Goal: Task Accomplishment & Management: Complete application form

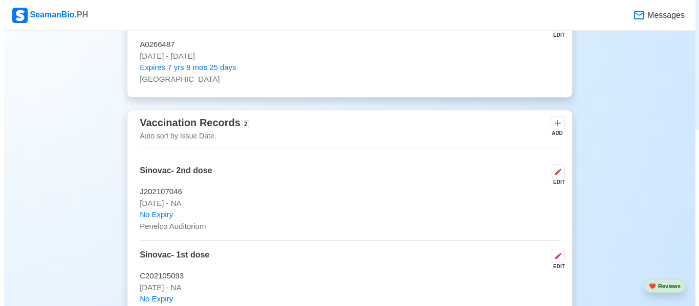
scroll to position [972, 0]
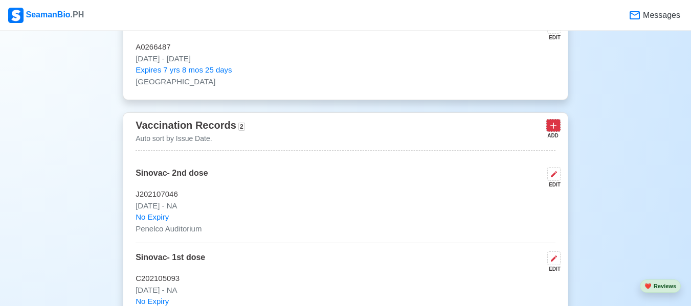
click at [548, 125] on icon at bounding box center [553, 126] width 10 height 10
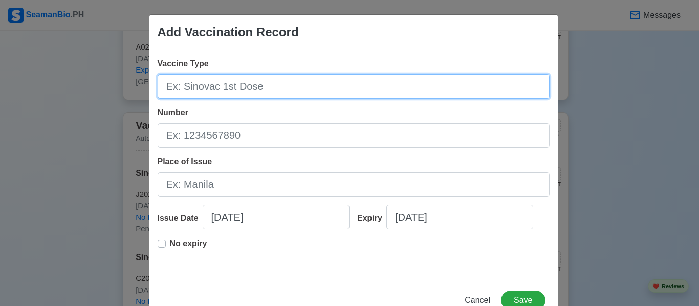
click at [289, 90] on input "Vaccine Type" at bounding box center [354, 86] width 392 height 25
type input "y"
type input "[MEDICAL_DATA]"
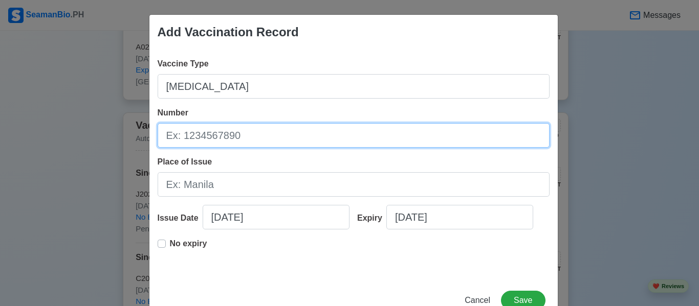
click at [261, 131] on input "Number" at bounding box center [354, 135] width 392 height 25
type input "l"
type input "L"
type input "l"
drag, startPoint x: 187, startPoint y: 135, endPoint x: 161, endPoint y: 150, distance: 30.3
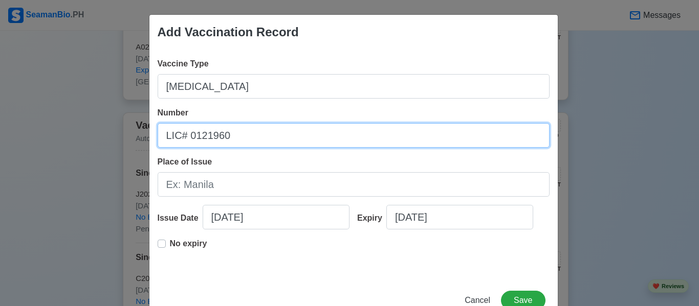
click at [161, 150] on div "Vaccine Type [MEDICAL_DATA] Number LIC# 0121960 Place of Issue Issue Date [DATE…" at bounding box center [353, 164] width 408 height 229
type input "LIC# 0121960"
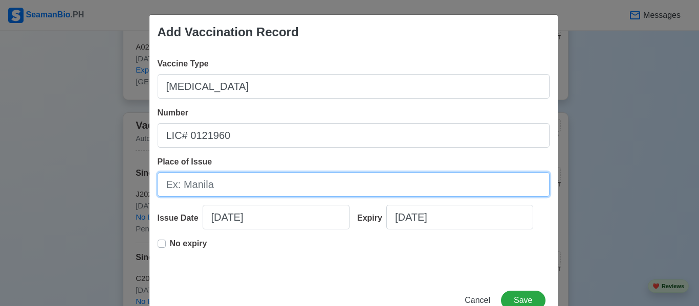
click at [191, 187] on input "Place of Issue" at bounding box center [354, 184] width 392 height 25
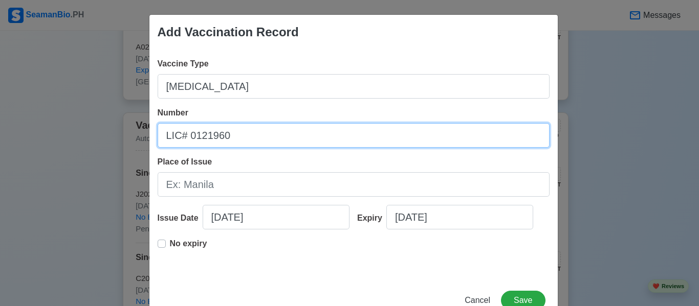
click at [399, 146] on input "LIC# 0121960" at bounding box center [354, 135] width 392 height 25
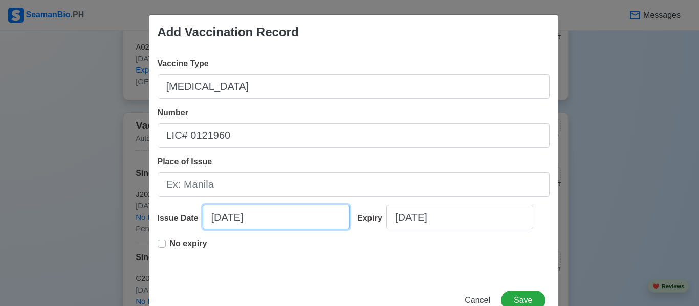
click at [240, 216] on input "[DATE]" at bounding box center [276, 217] width 147 height 25
select select "****"
select select "*******"
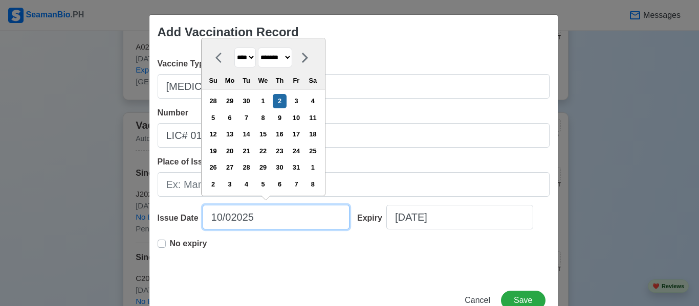
type input "10/0025"
select select "****"
type input "10025"
select select "****"
select select "*******"
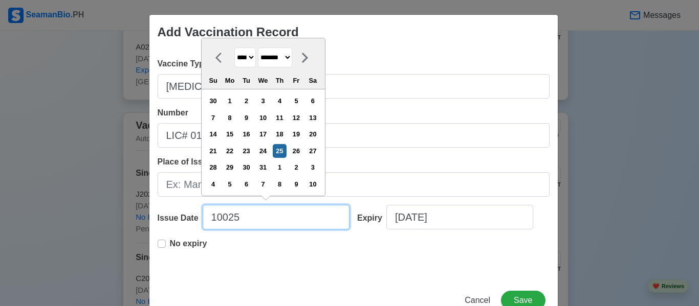
type input "1025"
select select "********"
type input "08025"
select select "*******"
type input "08/025"
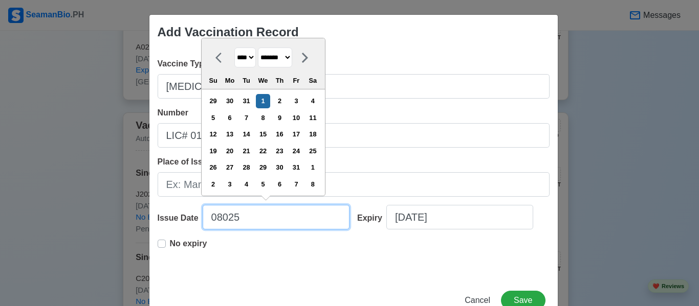
select select "****"
select select "******"
type input "08/12/025"
select select "****"
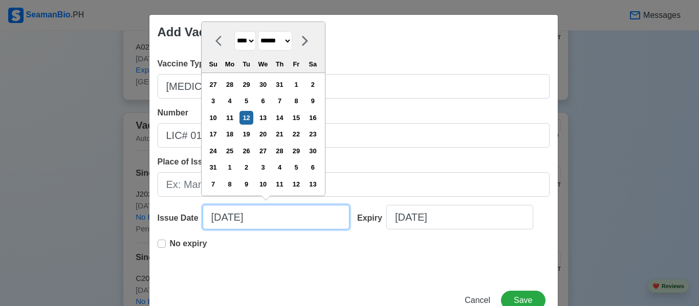
type input "08/12/20025"
select select "****"
type input "[DATE]"
select select "****"
type input "[DATE]"
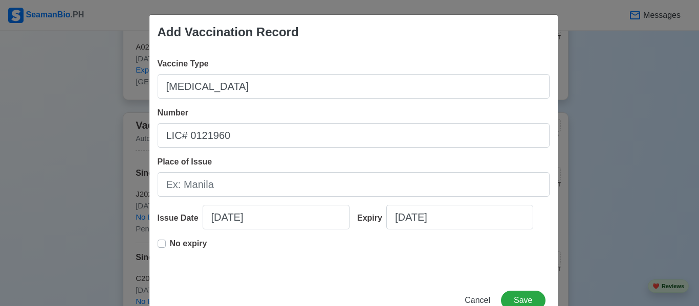
click at [287, 267] on div "No expiry" at bounding box center [354, 254] width 392 height 33
click at [170, 247] on label "No expiry" at bounding box center [188, 248] width 37 height 20
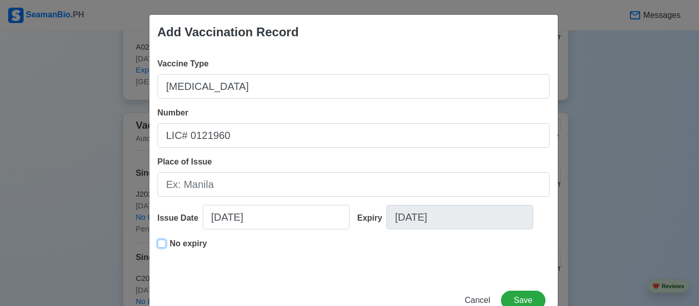
type input "[DATE]"
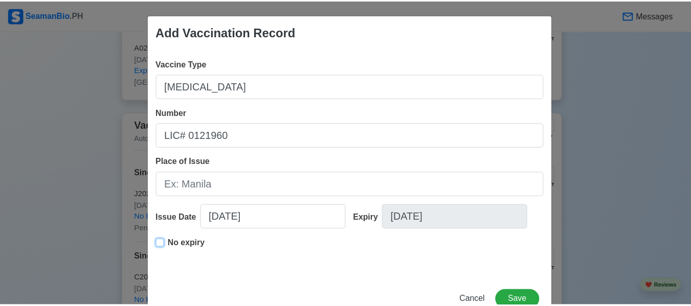
scroll to position [31, 0]
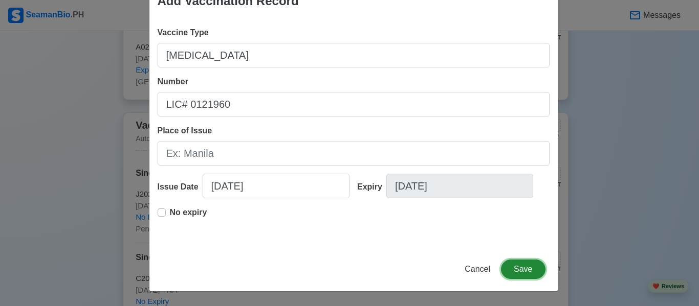
click at [527, 272] on button "Save" at bounding box center [523, 269] width 44 height 19
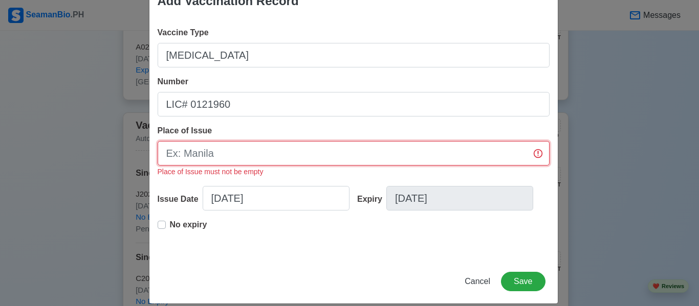
click at [322, 151] on input "Place of Issue" at bounding box center [354, 153] width 392 height 25
type input "B"
type input "Olongapo"
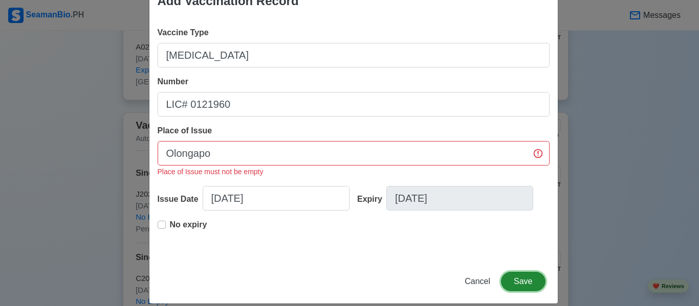
click at [523, 274] on button "Save" at bounding box center [523, 281] width 44 height 19
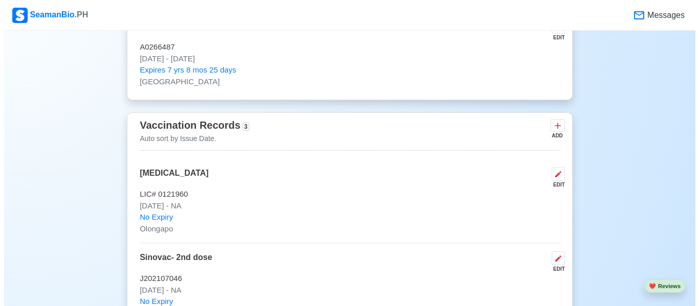
scroll to position [1023, 0]
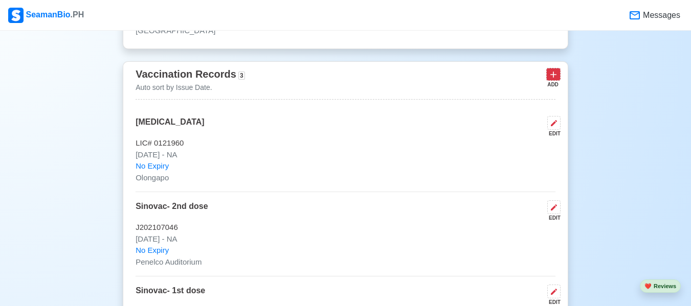
click at [550, 78] on icon at bounding box center [553, 75] width 6 height 6
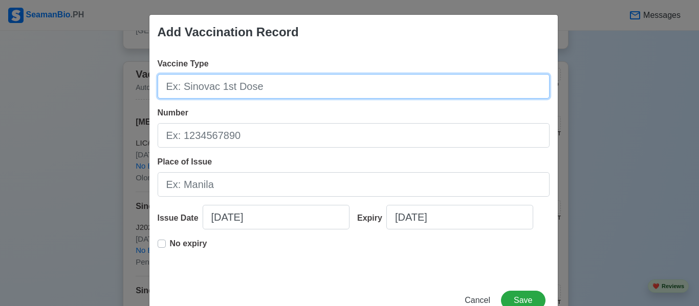
click at [270, 86] on input "Vaccine Type" at bounding box center [354, 86] width 392 height 25
type input "p"
type input "[MEDICAL_DATA]"
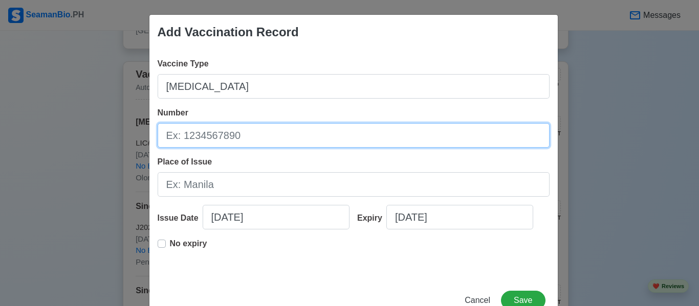
click at [235, 143] on input "Number" at bounding box center [354, 135] width 392 height 25
type input "LIC# 0121960"
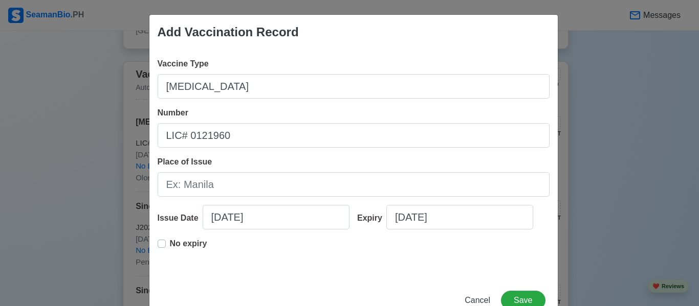
click at [352, 250] on div "No expiry" at bounding box center [354, 254] width 392 height 33
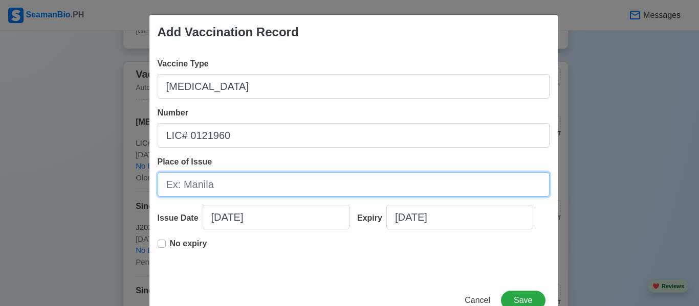
click at [285, 183] on input "Place of Issue" at bounding box center [354, 184] width 392 height 25
type input "Olongapo"
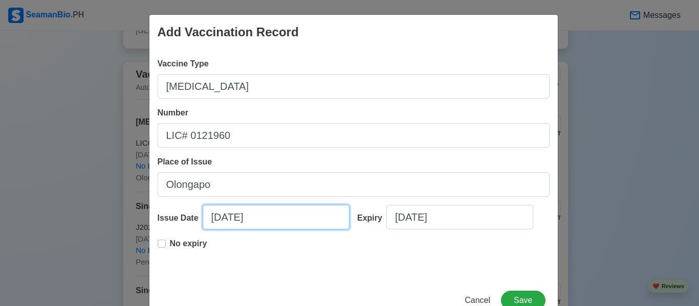
select select "****"
select select "*******"
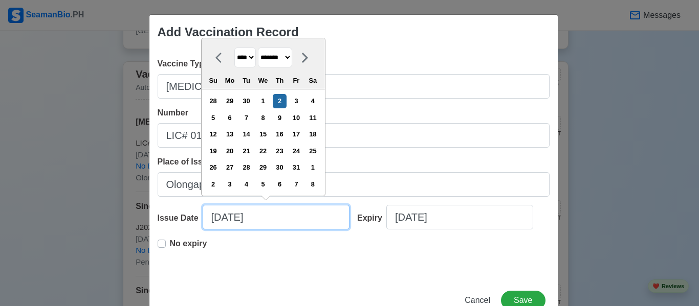
click at [271, 218] on input "[DATE]" at bounding box center [276, 217] width 147 height 25
type input "10/02"
select select "****"
type input "1"
select select "*******"
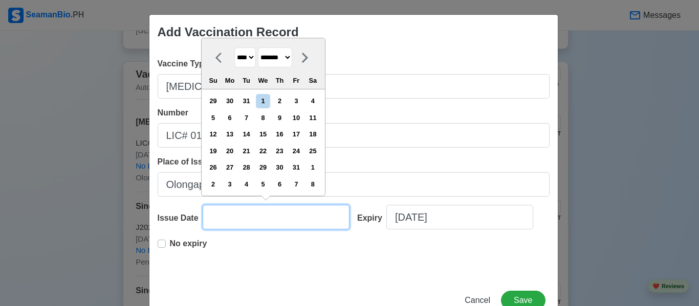
type input "0"
select select "****"
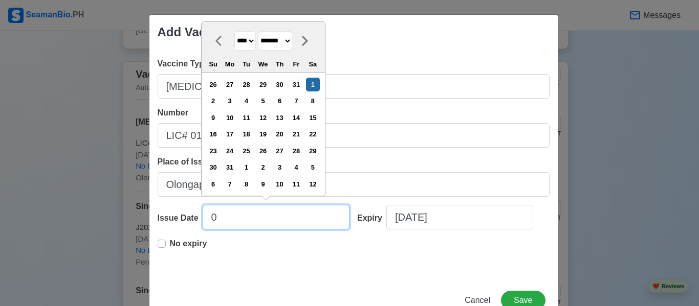
type input "08"
select select "****"
select select "******"
type input "08/12/2"
select select "****"
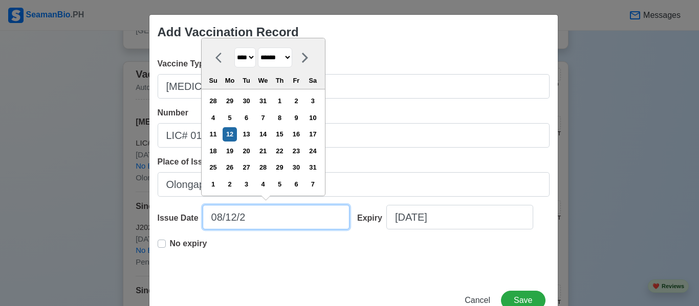
type input "[DATE]"
select select "****"
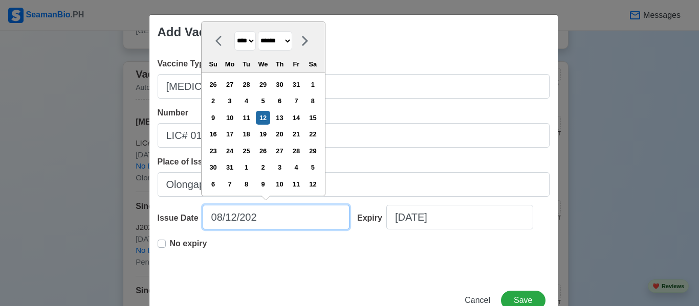
type input "[DATE]"
select select "****"
type input "[DATE]"
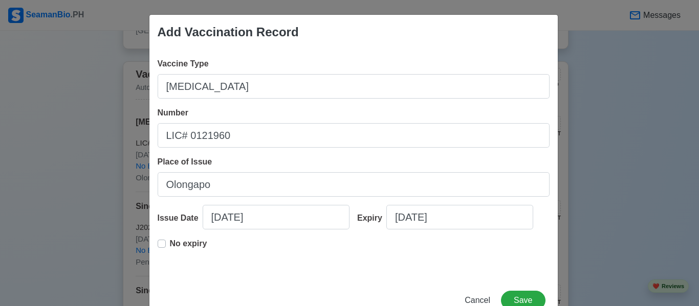
click at [170, 245] on label "No expiry" at bounding box center [188, 248] width 37 height 20
type input "[DATE]"
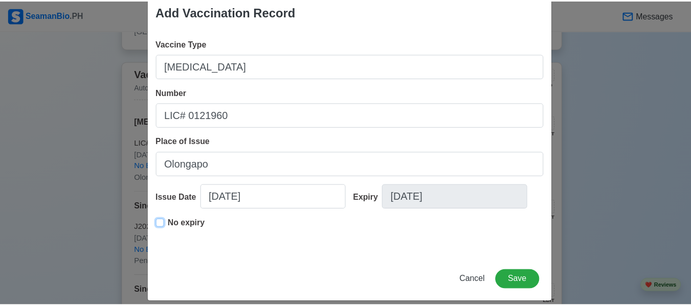
scroll to position [31, 0]
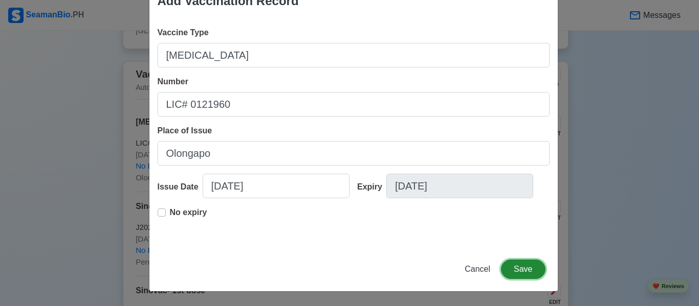
click at [504, 272] on button "Save" at bounding box center [523, 269] width 44 height 19
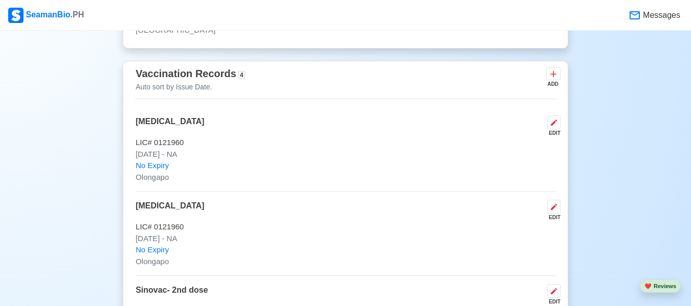
scroll to position [1023, 0]
click at [554, 80] on icon at bounding box center [553, 75] width 10 height 10
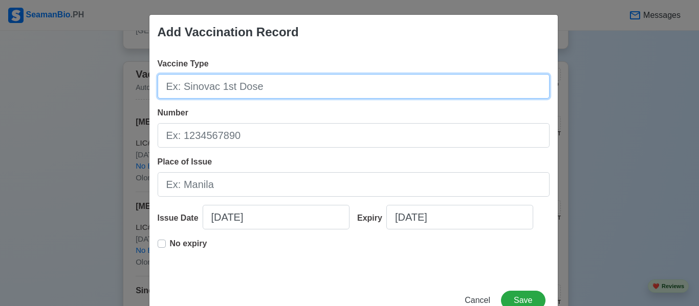
click at [300, 84] on input "Vaccine Type" at bounding box center [354, 86] width 392 height 25
type input "[MEDICAL_DATA]- 1st Dose"
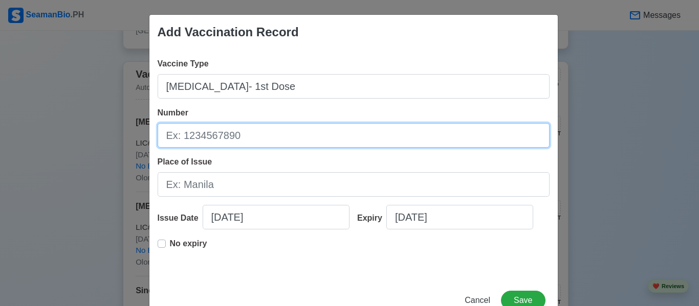
click at [241, 145] on input "Number" at bounding box center [354, 135] width 392 height 25
type input "LIC# 0121960"
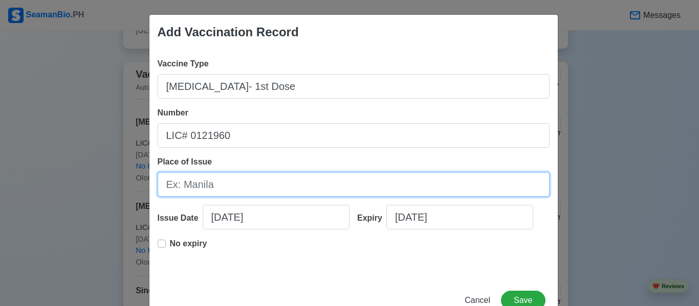
click at [233, 191] on input "Place of Issue" at bounding box center [354, 184] width 392 height 25
type input "Bataan"
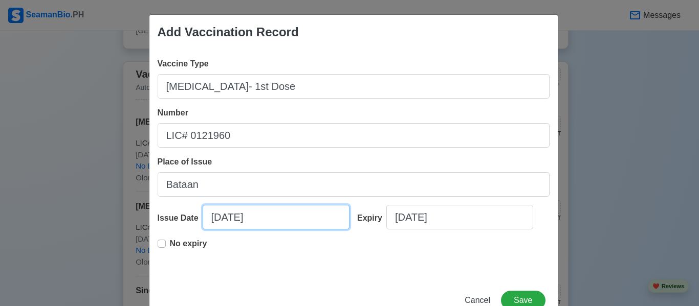
click at [252, 219] on input "[DATE]" at bounding box center [276, 217] width 147 height 25
select select "****"
select select "*******"
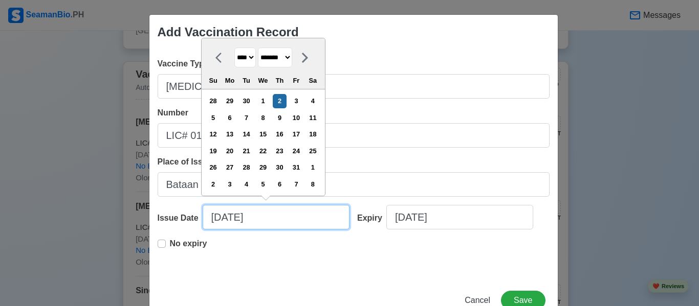
drag, startPoint x: 259, startPoint y: 219, endPoint x: 193, endPoint y: 221, distance: 66.0
click at [193, 221] on div "Issue Date [DATE] **** **** **** **** **** **** **** **** **** **** **** **** *…" at bounding box center [254, 221] width 192 height 33
type input "0"
select select "****"
select select "*******"
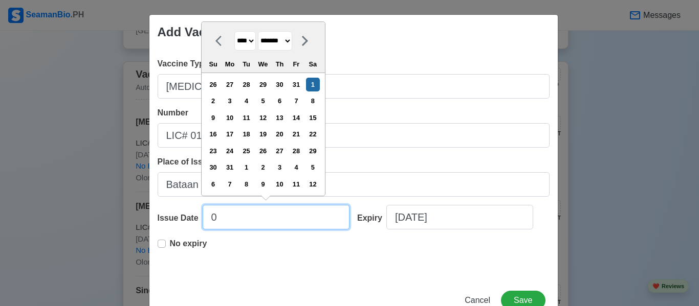
type input "08"
select select "****"
select select "******"
type input "0"
select select "****"
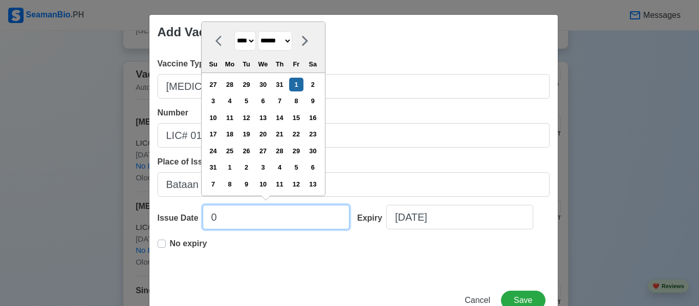
select select "*******"
type input "09"
select select "****"
select select "*********"
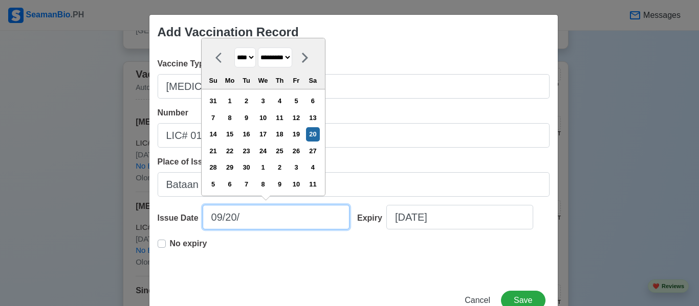
type input "09/20/2"
select select "****"
type input "[DATE]"
select select "****"
type input "[DATE]"
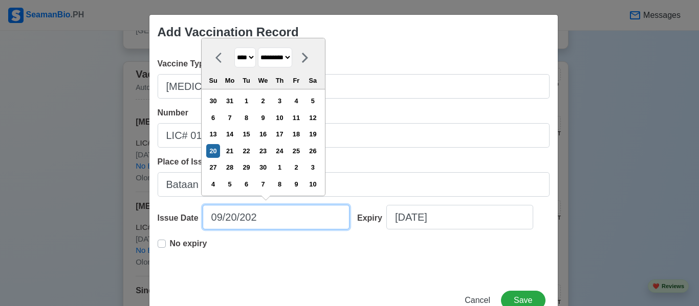
select select "****"
type input "[DATE]"
select select "****"
type input "[DATE]"
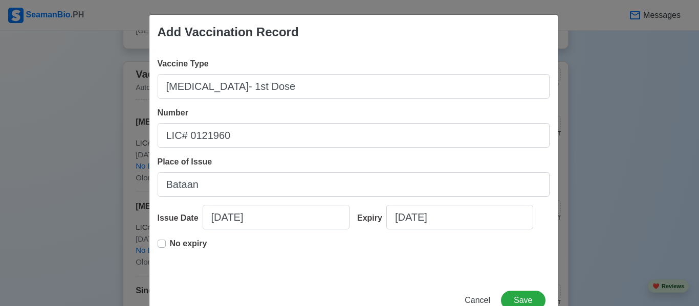
click at [170, 244] on label "No expiry" at bounding box center [188, 248] width 37 height 20
type input "[DATE]"
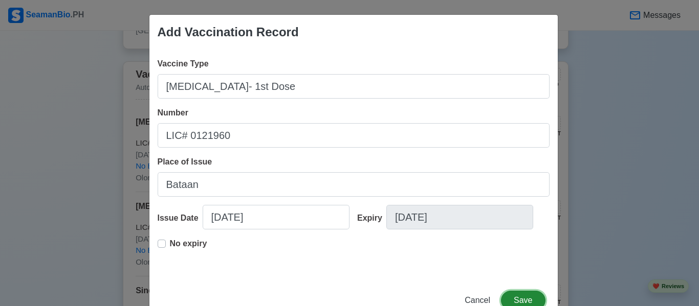
click at [510, 298] on button "Save" at bounding box center [523, 300] width 44 height 19
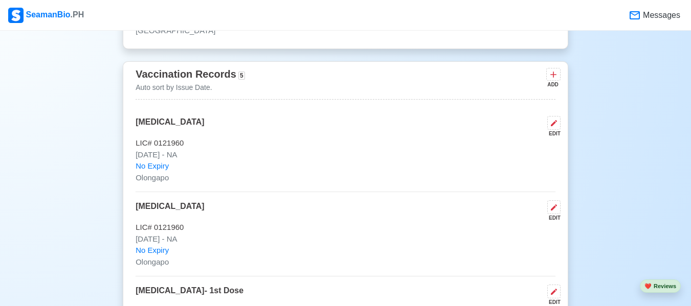
click at [262, 90] on div "Vaccination Records 5 Auto sort by Issue Date. ADD" at bounding box center [346, 83] width 420 height 34
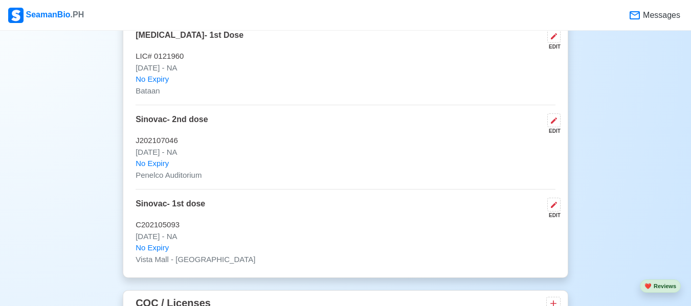
scroll to position [1176, 0]
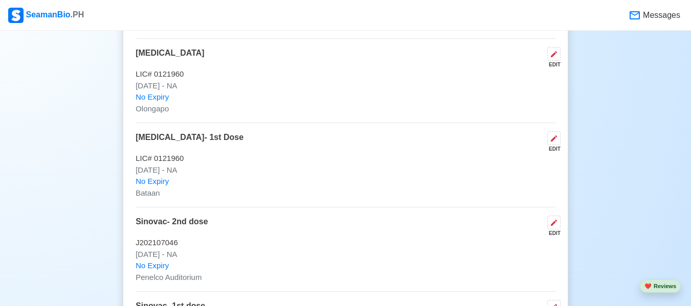
click at [555, 148] on div "EDIT" at bounding box center [551, 149] width 17 height 8
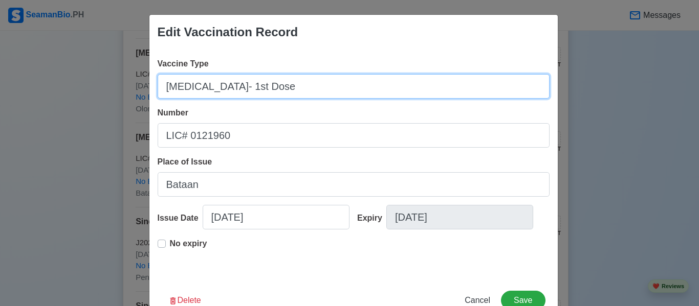
drag, startPoint x: 293, startPoint y: 87, endPoint x: 104, endPoint y: 93, distance: 188.8
click at [104, 93] on div "Edit Vaccination Record Vaccine Type [MEDICAL_DATA]- 1st Dose Number LIC# 01219…" at bounding box center [349, 153] width 699 height 306
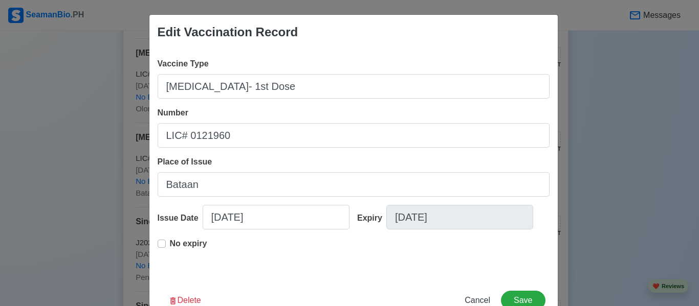
click at [609, 83] on div "Edit Vaccination Record Vaccine Type [MEDICAL_DATA]- 1st Dose Number LIC# 01219…" at bounding box center [349, 153] width 699 height 306
click at [471, 298] on span "Cancel" at bounding box center [477, 300] width 26 height 9
type input "[DATE]"
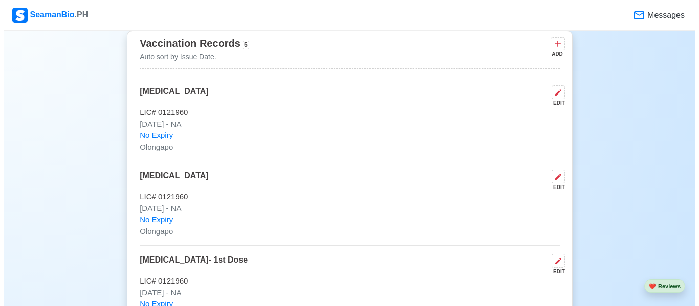
scroll to position [1023, 0]
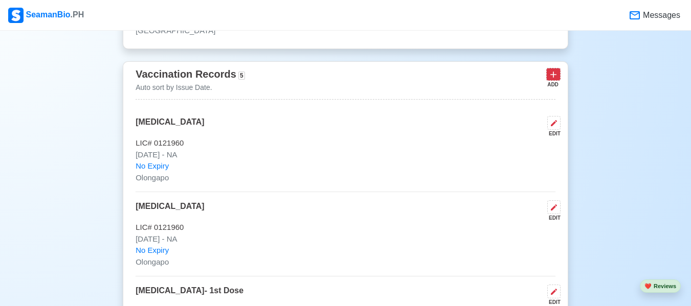
click at [556, 78] on icon at bounding box center [553, 75] width 6 height 6
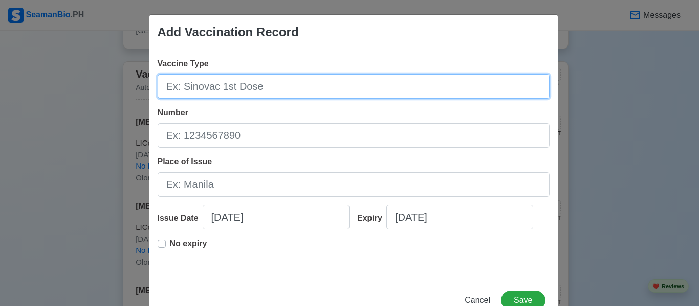
click at [280, 80] on input "Vaccine Type" at bounding box center [354, 86] width 392 height 25
paste input "[MEDICAL_DATA]- 1st Dose"
click at [216, 91] on input "[MEDICAL_DATA]- 1st Dose" at bounding box center [354, 86] width 392 height 25
click at [230, 92] on input "[MEDICAL_DATA]- 2st Dose" at bounding box center [354, 86] width 392 height 25
type input "[MEDICAL_DATA]- 2nd Dose"
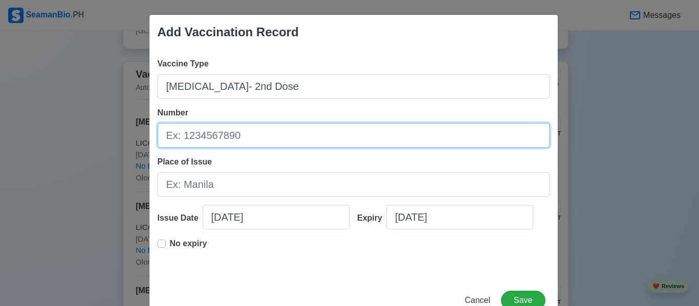
click at [207, 135] on input "Number" at bounding box center [354, 135] width 392 height 25
type input "LIC# 0121960"
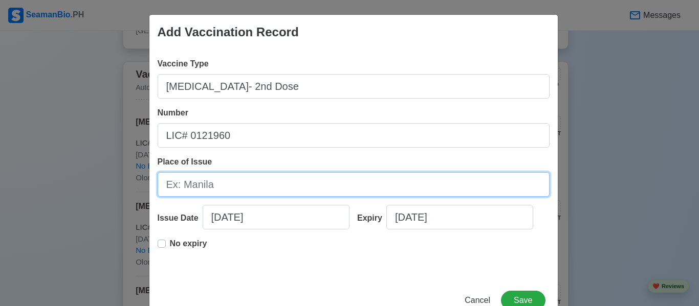
click at [209, 190] on input "Place of Issue" at bounding box center [354, 184] width 392 height 25
type input "Bataan"
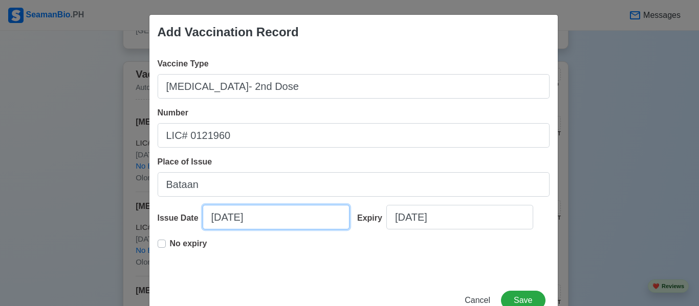
select select "****"
select select "*******"
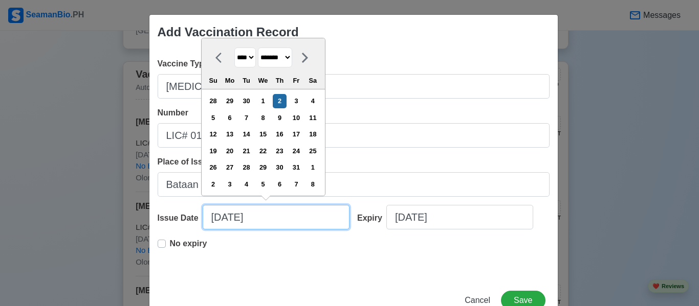
drag, startPoint x: 263, startPoint y: 221, endPoint x: 174, endPoint y: 216, distance: 89.6
click at [174, 216] on div "Issue Date [DATE] **** **** **** **** **** **** **** **** **** **** **** **** *…" at bounding box center [254, 221] width 192 height 33
click at [243, 223] on input "[DATE]" at bounding box center [276, 217] width 147 height 25
click at [227, 215] on input "[DATE]" at bounding box center [276, 217] width 147 height 25
click at [228, 215] on input "[DATE]" at bounding box center [276, 217] width 147 height 25
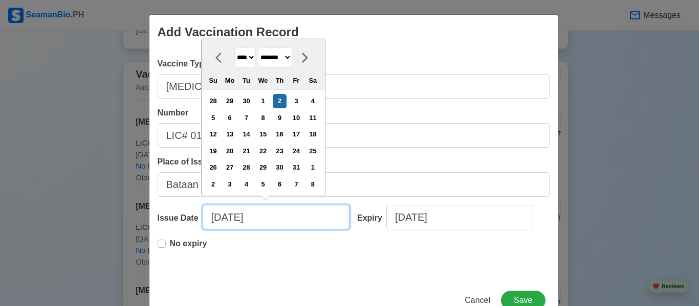
click at [231, 215] on input "[DATE]" at bounding box center [276, 217] width 147 height 25
click at [262, 220] on input "[DATE]" at bounding box center [276, 217] width 147 height 25
type input "[DATE]"
select select "****"
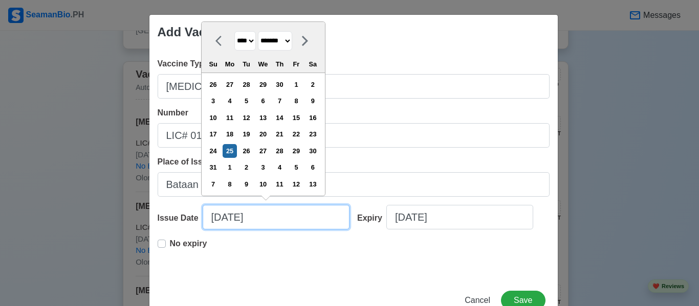
type input "[DATE]"
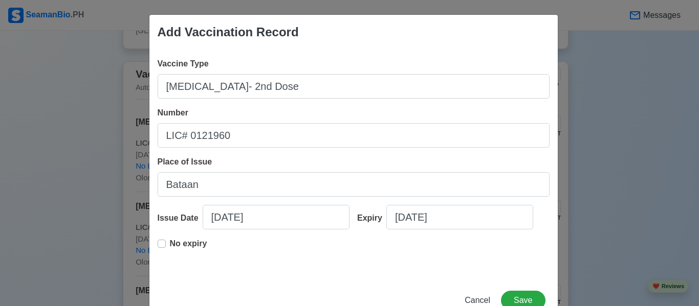
click at [170, 241] on label "No expiry" at bounding box center [188, 248] width 37 height 20
type input "[DATE]"
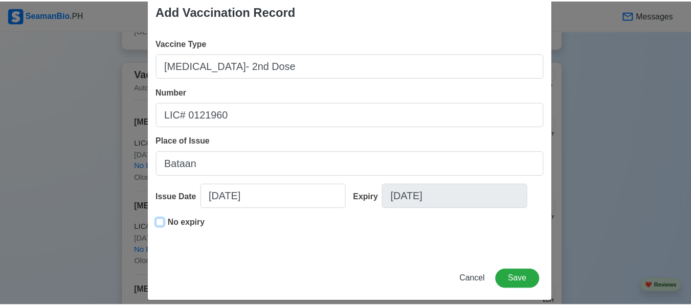
scroll to position [31, 0]
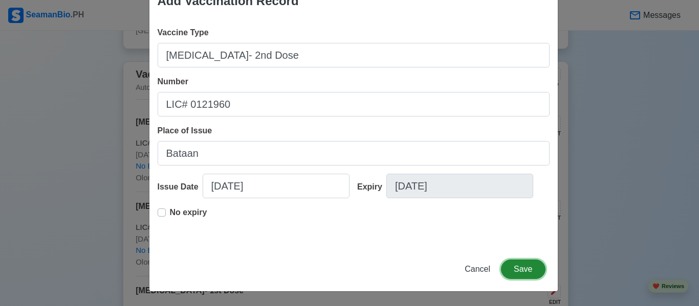
click at [510, 269] on button "Save" at bounding box center [523, 269] width 44 height 19
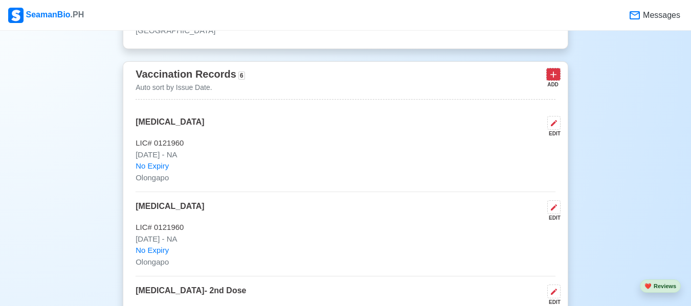
click at [549, 77] on icon at bounding box center [553, 75] width 10 height 10
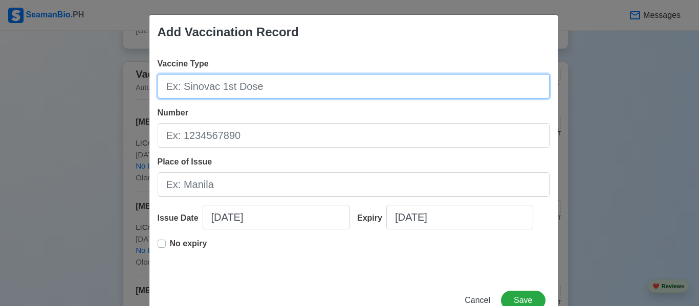
click at [237, 86] on input "Vaccine Type" at bounding box center [354, 86] width 392 height 25
type input "S"
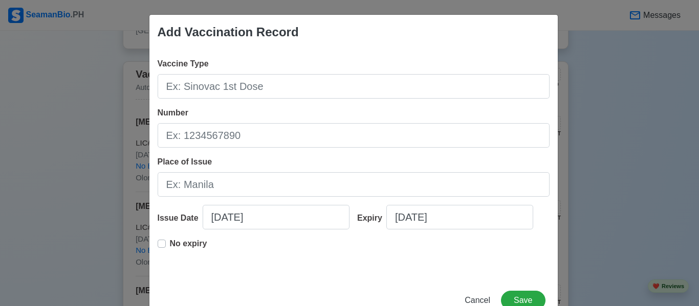
click at [592, 70] on div "Add Vaccination Record Vaccine Type Number Place of Issue Issue Date [DATE] Exp…" at bounding box center [349, 153] width 699 height 306
click at [472, 301] on span "Cancel" at bounding box center [477, 300] width 26 height 9
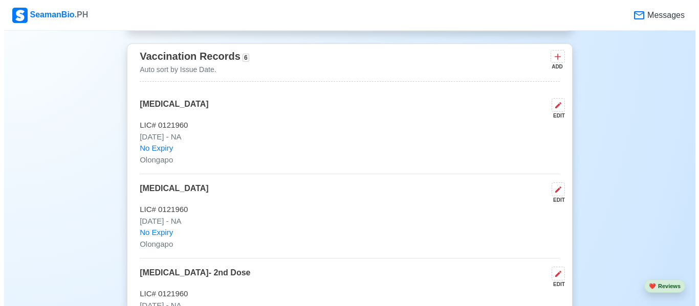
scroll to position [1023, 0]
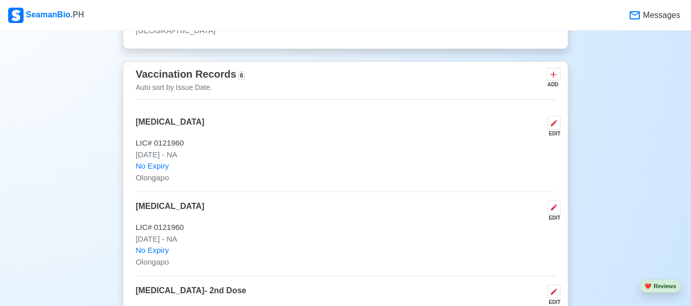
click at [547, 134] on div "EDIT" at bounding box center [551, 134] width 17 height 8
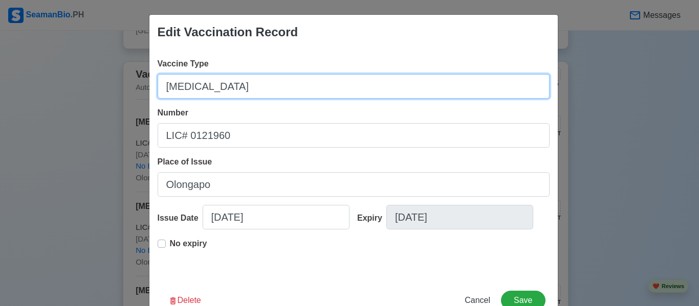
drag, startPoint x: 285, startPoint y: 87, endPoint x: 144, endPoint y: 92, distance: 140.7
click at [144, 92] on div "Edit Vaccination Record Vaccine Type [MEDICAL_DATA] Number LIC# 0121960 Place o…" at bounding box center [349, 153] width 699 height 306
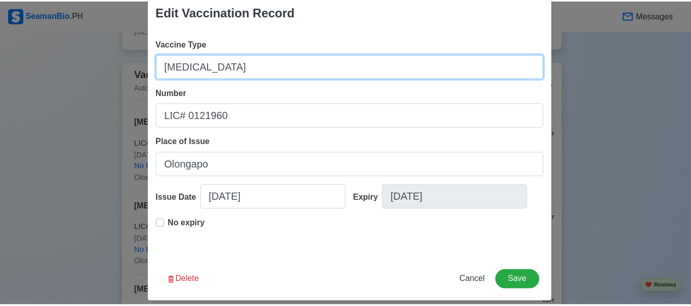
scroll to position [31, 0]
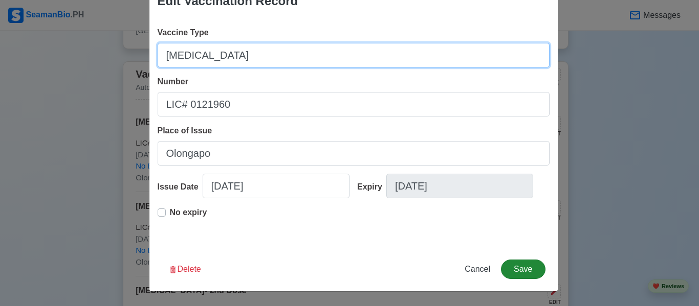
type input "[MEDICAL_DATA]"
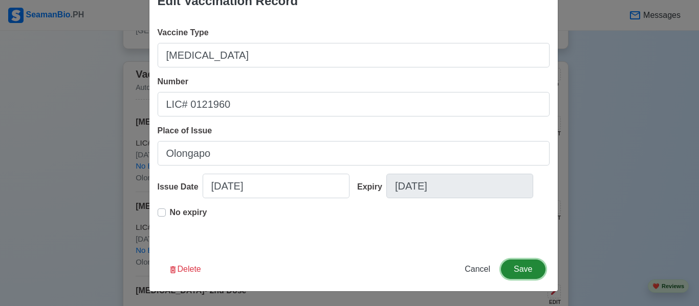
click at [520, 267] on button "Save" at bounding box center [523, 269] width 44 height 19
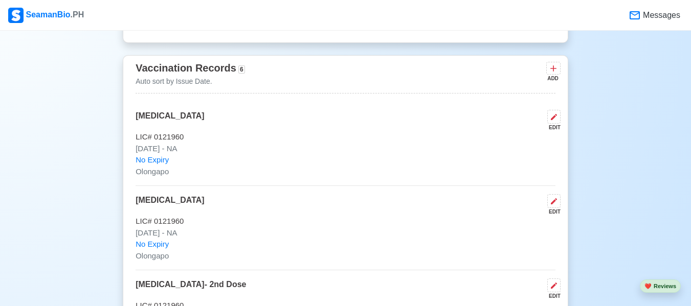
scroll to position [1023, 0]
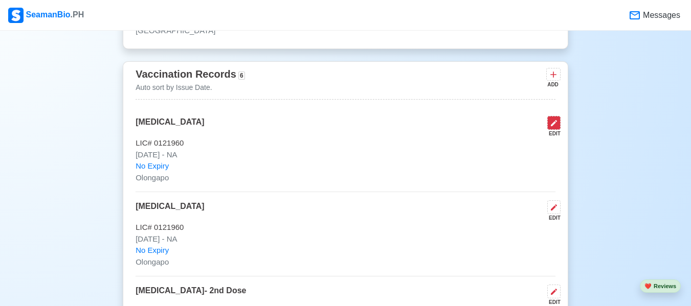
click at [551, 127] on icon at bounding box center [554, 123] width 8 height 8
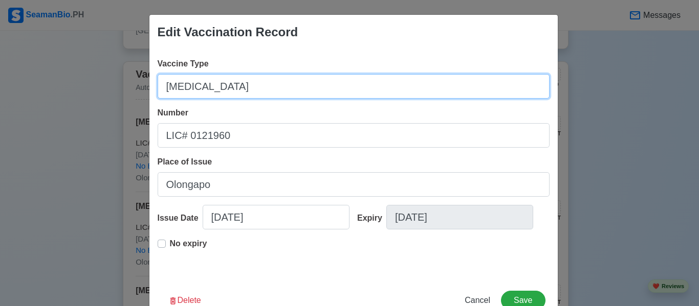
click at [301, 86] on input "[MEDICAL_DATA]" at bounding box center [354, 86] width 392 height 25
type input "P"
type input "[MEDICAL_DATA]"
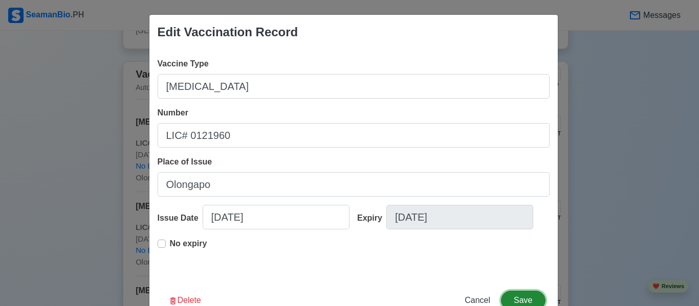
click at [516, 302] on button "Save" at bounding box center [523, 300] width 44 height 19
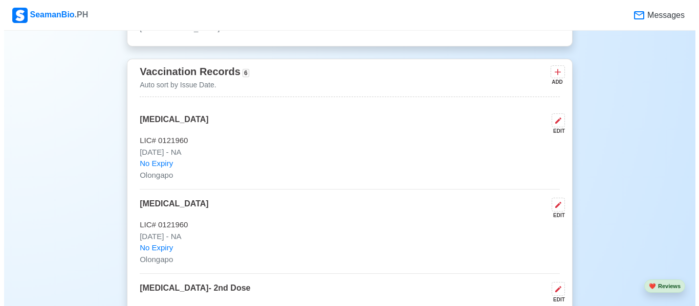
scroll to position [972, 0]
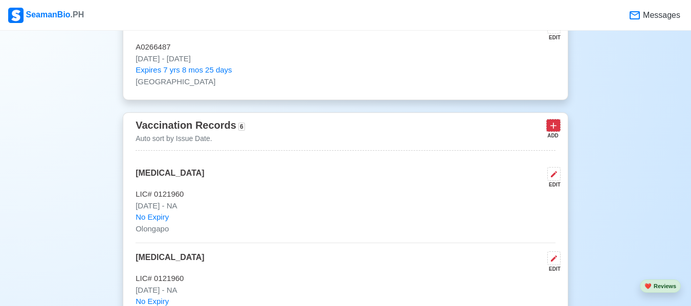
click at [546, 128] on button at bounding box center [553, 125] width 14 height 13
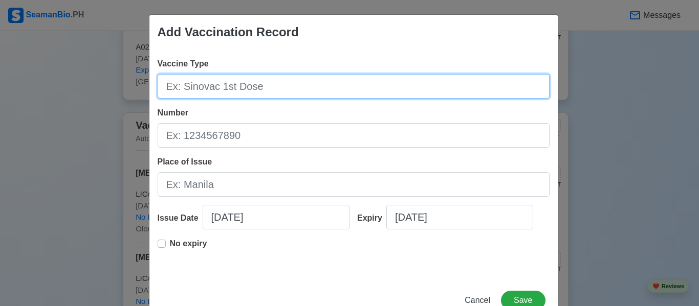
click at [377, 79] on input "Vaccine Type" at bounding box center [354, 86] width 392 height 25
type input "SINOFI PASTEUR"
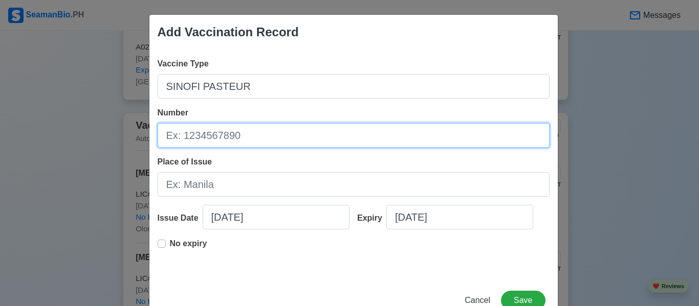
click at [271, 138] on input "Number" at bounding box center [354, 135] width 392 height 25
type input "LOT# Y3A06"
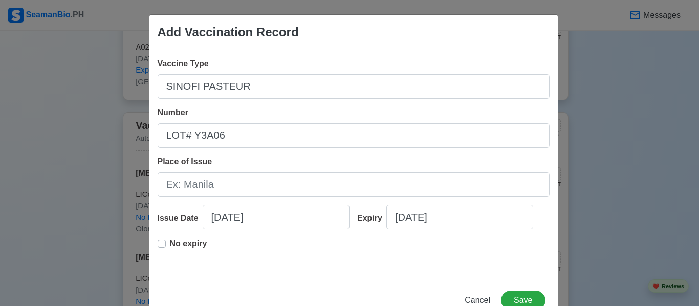
click at [151, 245] on div "Vaccine Type SINOFI PASTEUR Number LOT# Y3A06 Place of Issue Issue Date [DATE] …" at bounding box center [353, 164] width 408 height 229
click at [163, 245] on div "No expiry" at bounding box center [183, 248] width 50 height 20
click at [170, 244] on label "No expiry" at bounding box center [188, 248] width 37 height 20
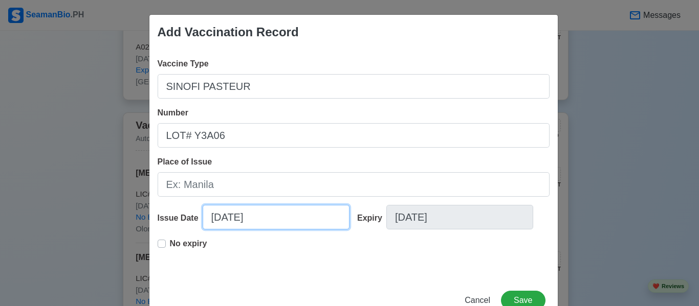
select select "****"
select select "*******"
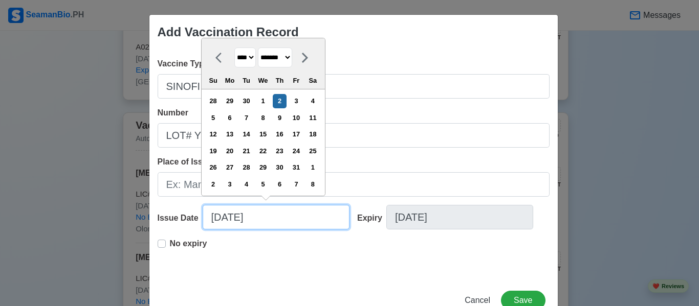
click at [249, 223] on input "[DATE]" at bounding box center [276, 217] width 147 height 25
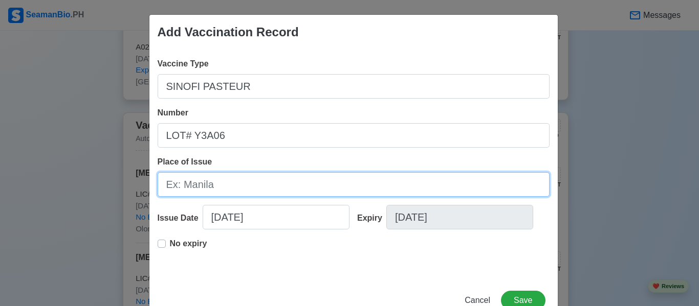
click at [185, 188] on input "Place of Issue" at bounding box center [354, 184] width 392 height 25
type input "Subic, [GEOGRAPHIC_DATA]"
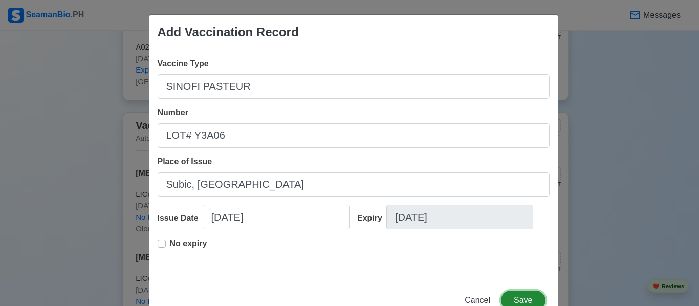
click at [535, 296] on button "Save" at bounding box center [523, 300] width 44 height 19
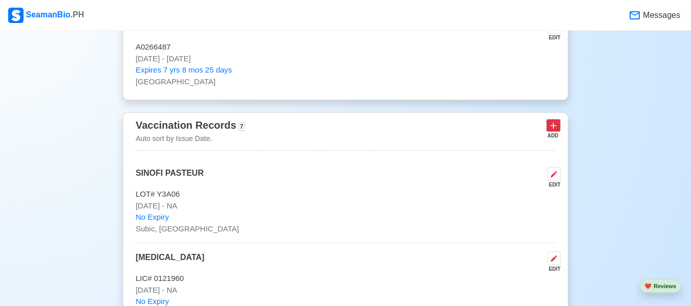
click at [552, 125] on icon at bounding box center [553, 126] width 10 height 10
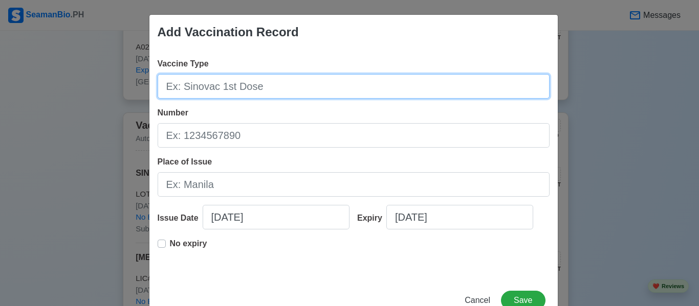
click at [284, 89] on input "Vaccine Type" at bounding box center [354, 86] width 392 height 25
click at [310, 86] on input "SERUM INSTITUTE OF INDIA PVTLTD" at bounding box center [354, 86] width 392 height 25
type input "SERUM INSTITUTE OF INDIA PVT LTD"
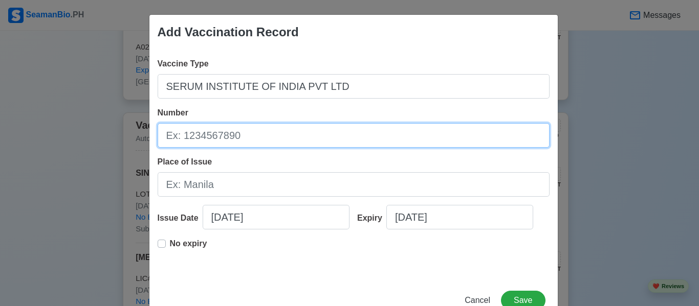
click at [261, 139] on input "Number" at bounding box center [354, 135] width 392 height 25
type input "POLIOVAC LOT# 1933T015"
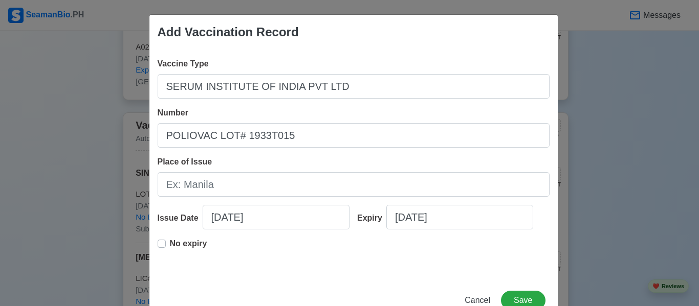
click at [170, 240] on label "No expiry" at bounding box center [188, 248] width 37 height 20
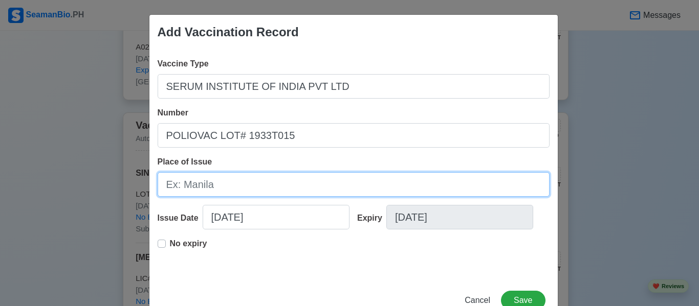
click at [199, 183] on input "Place of Issue" at bounding box center [354, 184] width 392 height 25
type input "Subic, [GEOGRAPHIC_DATA]"
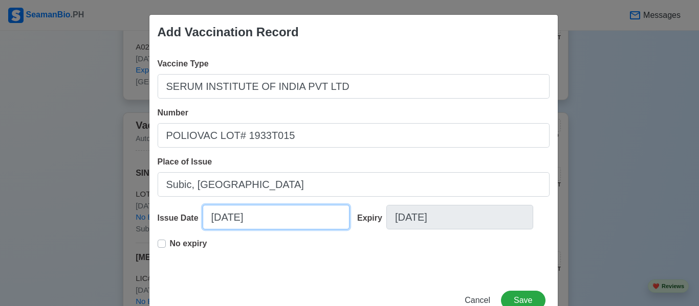
select select "****"
select select "*******"
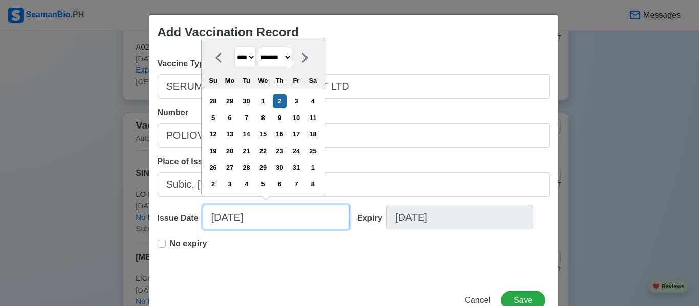
drag, startPoint x: 287, startPoint y: 229, endPoint x: 135, endPoint y: 227, distance: 152.9
click at [135, 227] on div "Add Vaccination Record Vaccine Type SERUM INSTITUTE OF INDIA PVT LTD Number POL…" at bounding box center [349, 153] width 699 height 306
type input "0"
select select "****"
select select "*******"
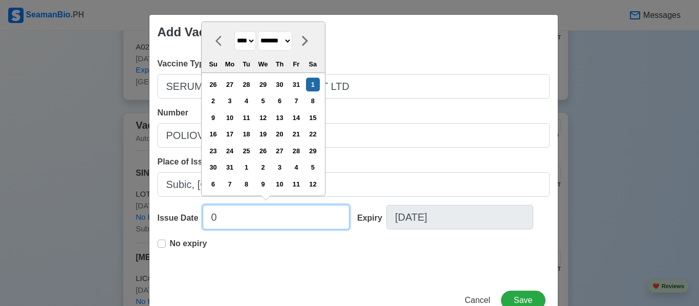
type input "08"
select select "****"
select select "******"
type input "082"
select select "****"
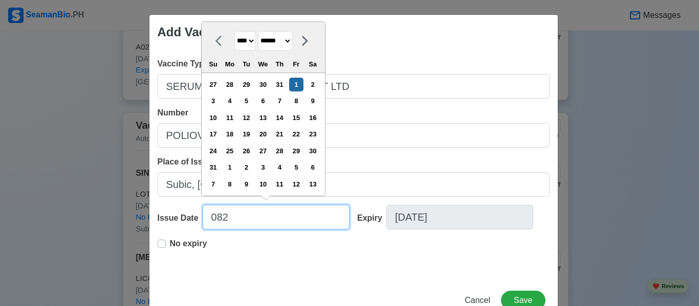
select select "*******"
type input "08"
select select "****"
select select "******"
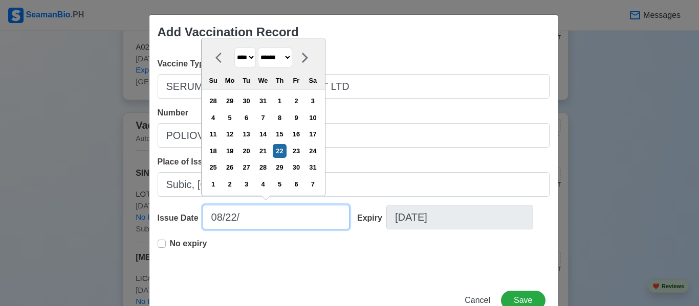
type input "08/22/2"
select select "****"
type input "[DATE]"
select select "****"
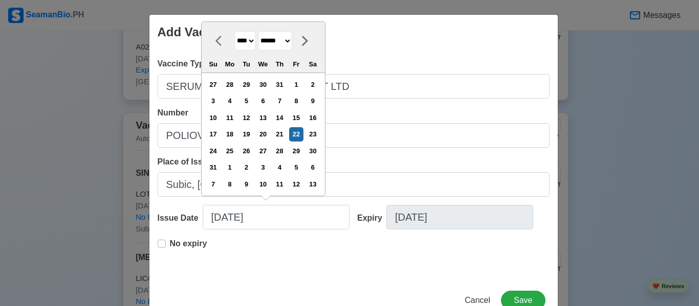
type input "[DATE]"
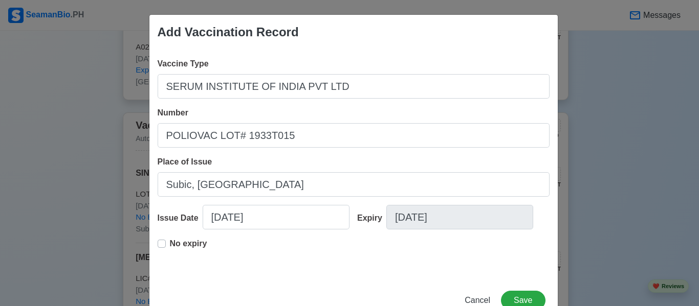
click at [312, 254] on div "No expiry" at bounding box center [354, 254] width 392 height 33
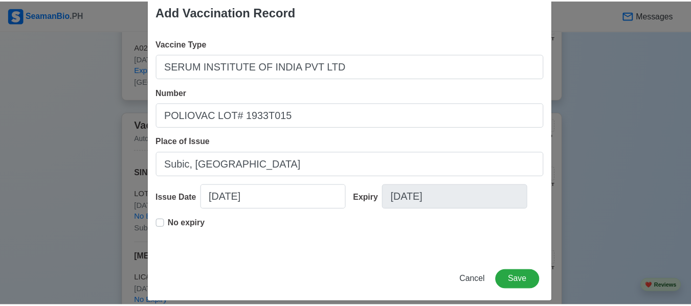
scroll to position [31, 0]
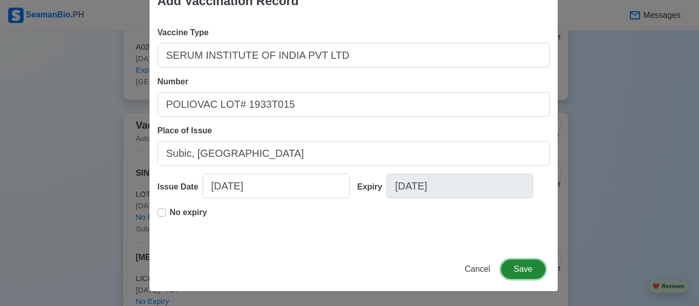
click at [511, 267] on button "Save" at bounding box center [523, 269] width 44 height 19
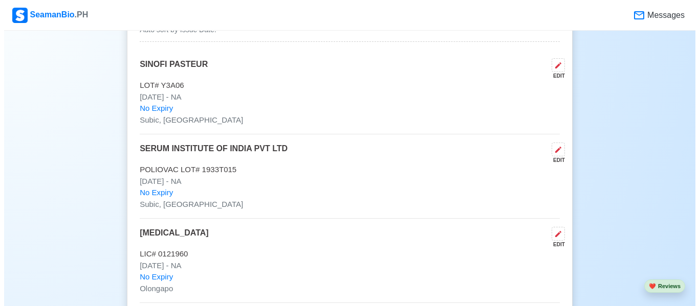
scroll to position [1023, 0]
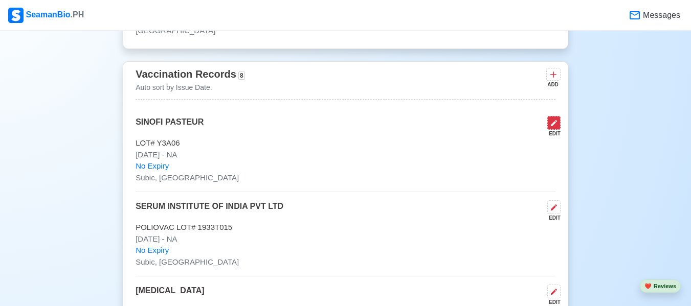
click at [545, 124] on div "EDIT" at bounding box center [551, 126] width 17 height 21
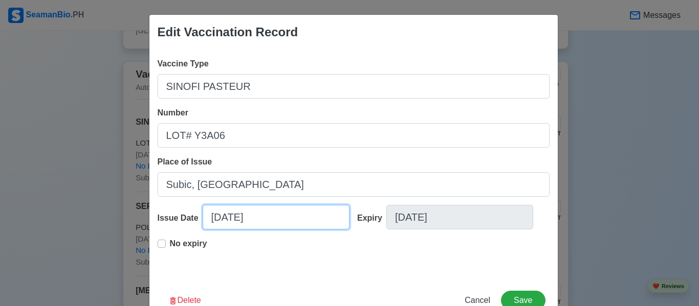
select select "****"
select select "*******"
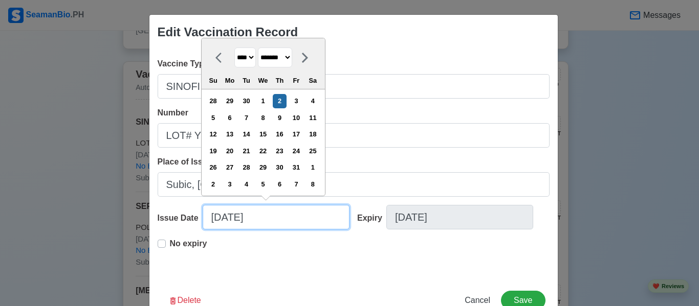
drag, startPoint x: 267, startPoint y: 222, endPoint x: 159, endPoint y: 222, distance: 108.4
click at [159, 222] on div "Issue Date [DATE] **** **** **** **** **** **** **** **** **** **** **** **** *…" at bounding box center [254, 221] width 192 height 33
type input "0"
select select "****"
select select "*******"
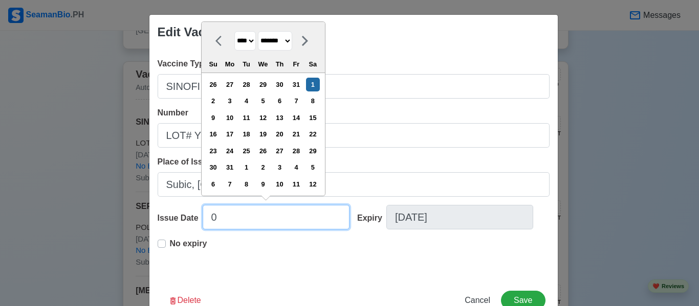
type input "08"
select select "****"
select select "******"
type input "08/22/2"
select select "****"
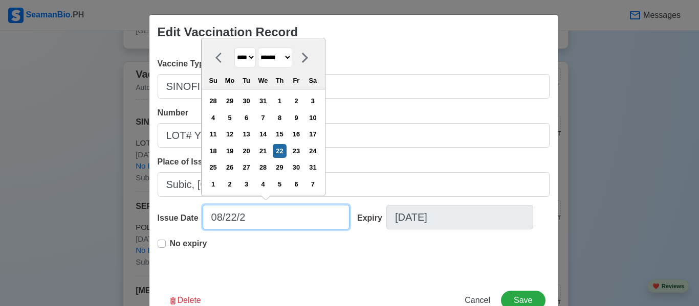
type input "[DATE]"
select select "****"
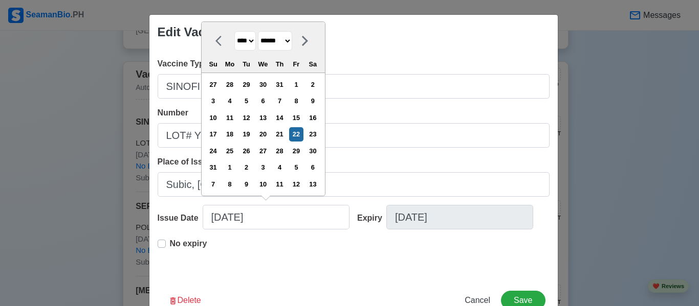
type input "[DATE]"
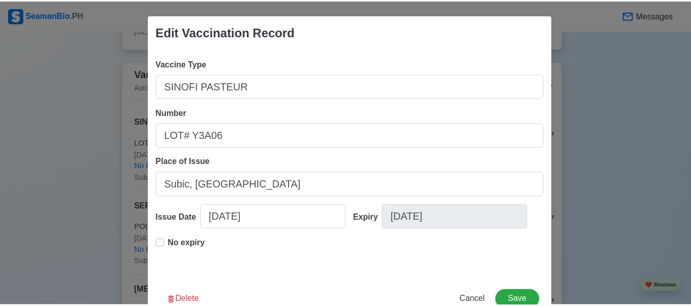
scroll to position [31, 0]
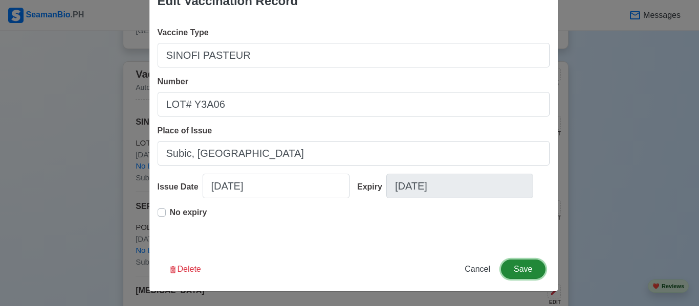
click at [533, 274] on button "Save" at bounding box center [523, 269] width 44 height 19
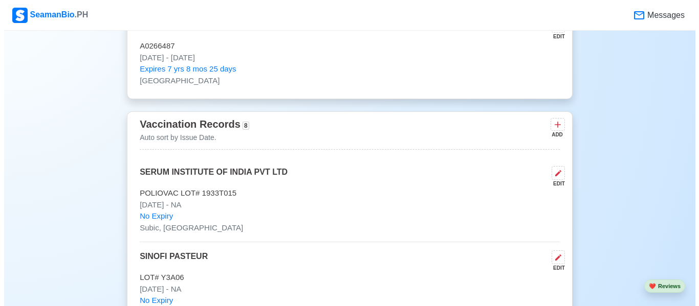
scroll to position [972, 0]
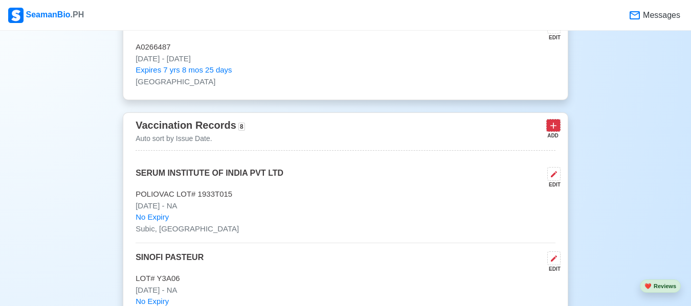
click at [551, 125] on icon at bounding box center [553, 126] width 10 height 10
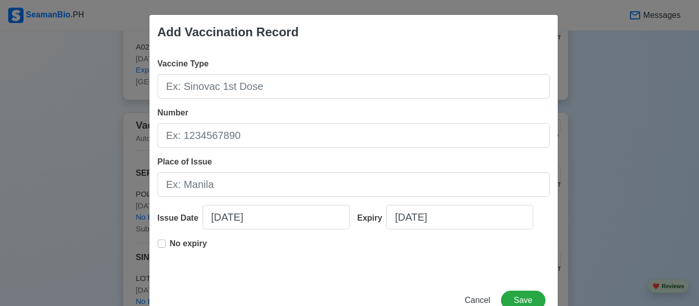
click at [656, 53] on div "Add Vaccination Record Vaccine Type Number Place of Issue Issue Date [DATE] Exp…" at bounding box center [349, 153] width 699 height 306
click at [507, 299] on button "Save" at bounding box center [523, 300] width 44 height 19
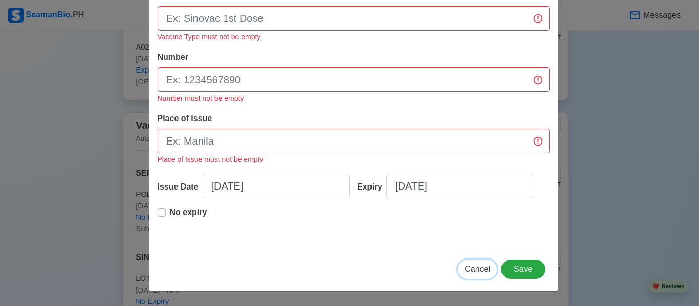
click at [480, 270] on span "Cancel" at bounding box center [477, 269] width 26 height 9
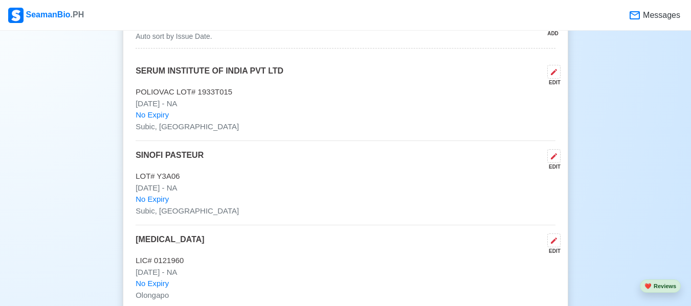
scroll to position [1023, 0]
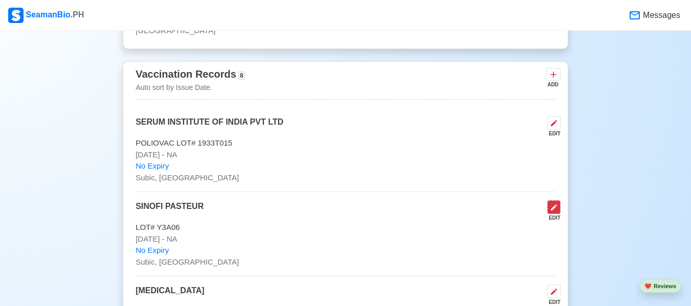
click at [554, 208] on icon at bounding box center [554, 208] width 8 height 8
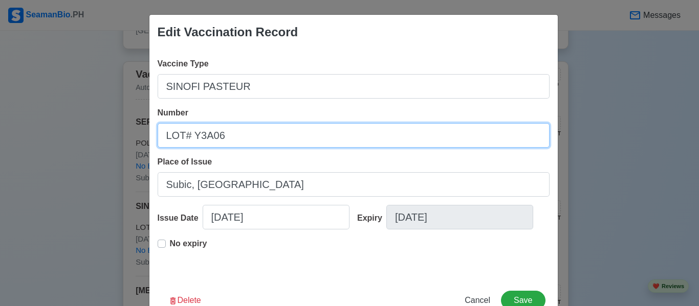
click at [160, 137] on input "LOT# Y3A06" at bounding box center [354, 135] width 392 height 25
type input "FRANCE LOT# Y3A06"
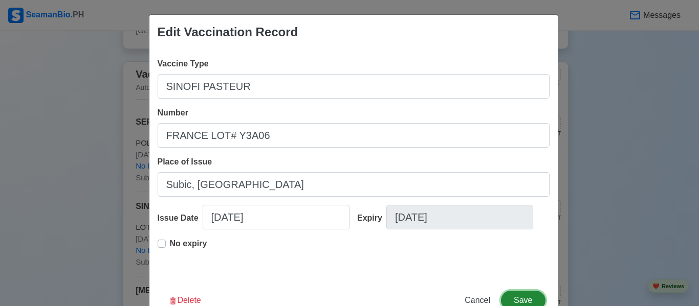
click at [515, 293] on button "Save" at bounding box center [523, 300] width 44 height 19
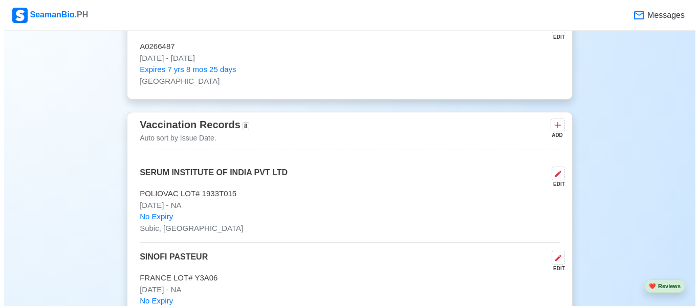
scroll to position [972, 0]
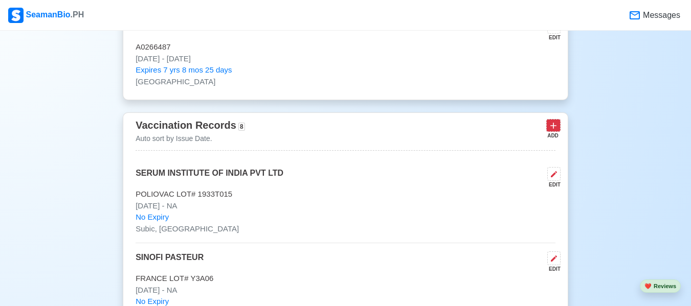
click at [554, 127] on icon at bounding box center [553, 126] width 10 height 10
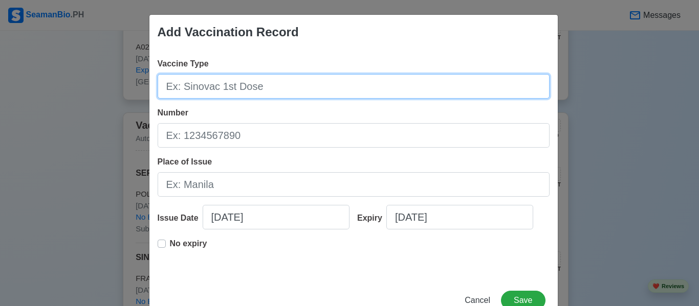
click at [310, 88] on input "Vaccine Type" at bounding box center [354, 86] width 392 height 25
type input "SINOVAC BIO TECH LTD"
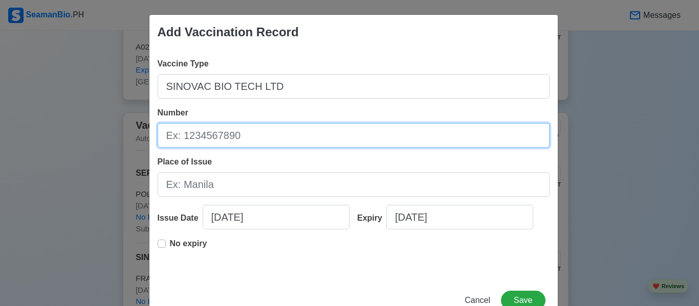
click at [250, 138] on input "Number" at bounding box center [354, 135] width 392 height 25
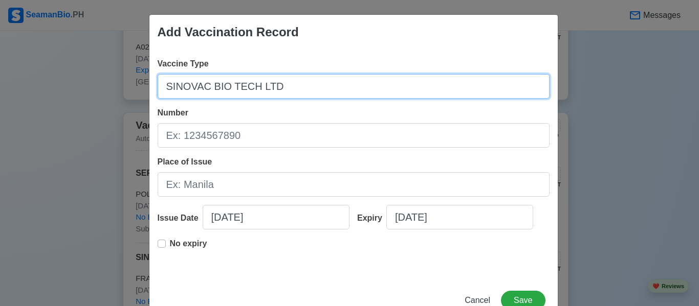
drag, startPoint x: 274, startPoint y: 93, endPoint x: 141, endPoint y: 103, distance: 133.8
click at [141, 103] on div "Add Vaccination Record Vaccine Type SINOVAC BIO TECH LTD Number Place of Issue …" at bounding box center [349, 153] width 699 height 306
type input "[MEDICAL_DATA]"
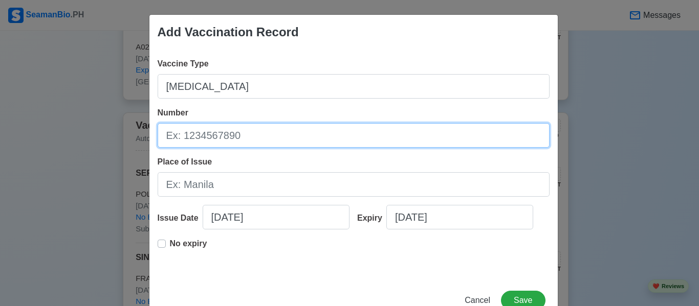
click at [203, 132] on input "Number" at bounding box center [354, 135] width 392 height 25
type input "L"
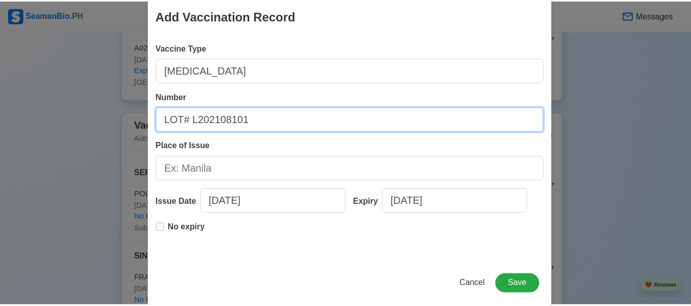
scroll to position [31, 0]
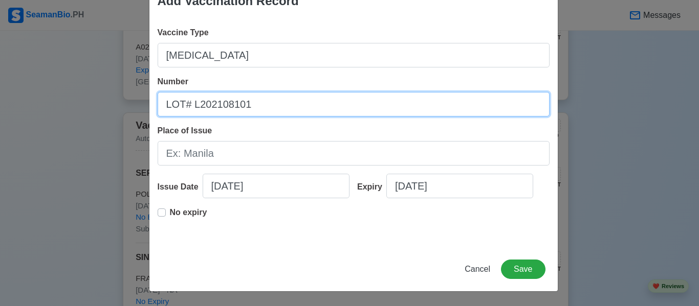
type input "LOT# L202108101"
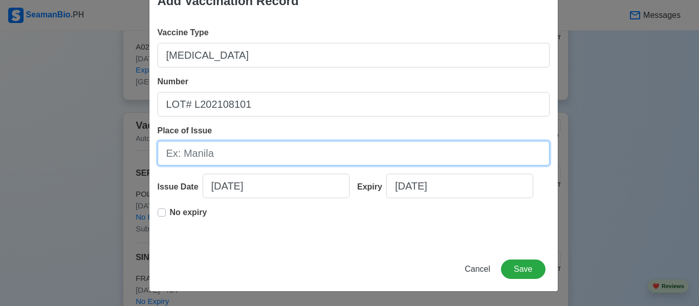
click at [219, 157] on input "Place of Issue" at bounding box center [354, 153] width 392 height 25
type input "Subic, [GEOGRAPHIC_DATA]"
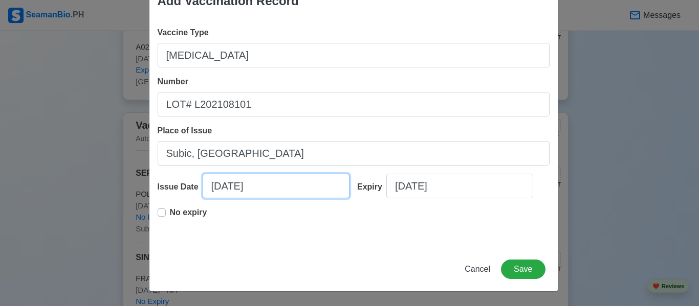
select select "****"
select select "*******"
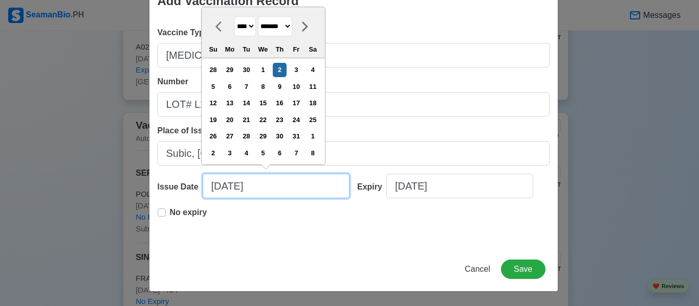
click at [251, 188] on input "[DATE]" at bounding box center [276, 186] width 147 height 25
drag, startPoint x: 261, startPoint y: 188, endPoint x: 195, endPoint y: 190, distance: 65.5
click at [195, 190] on div "Issue Date [DATE] **** **** **** **** **** **** **** **** **** **** **** **** *…" at bounding box center [254, 190] width 192 height 33
type input "0"
select select "****"
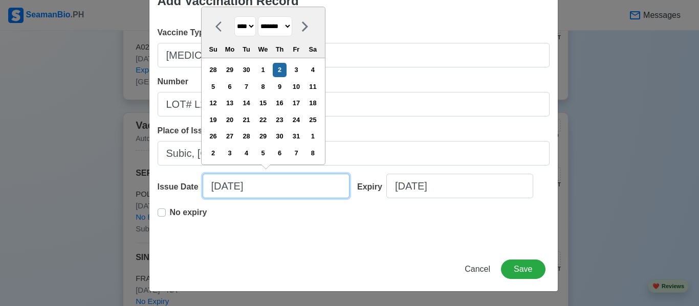
select select "*******"
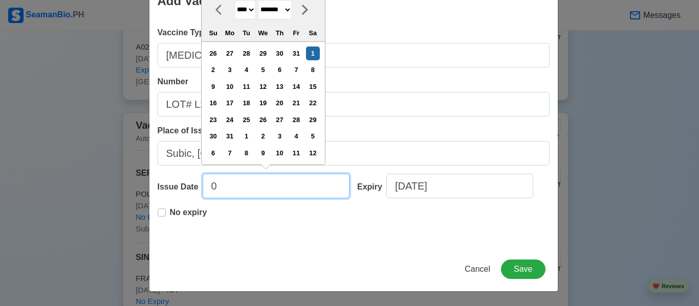
type input "08"
select select "****"
select select "******"
type input "08/22/2"
select select "****"
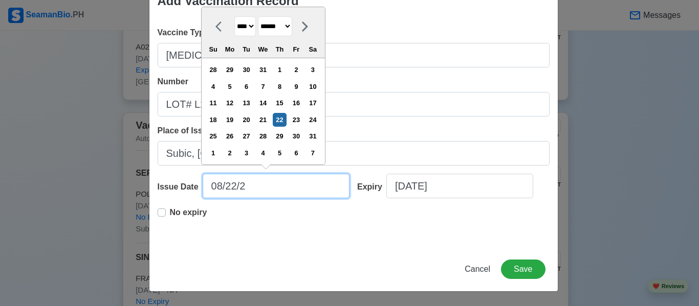
type input "[DATE]"
select select "****"
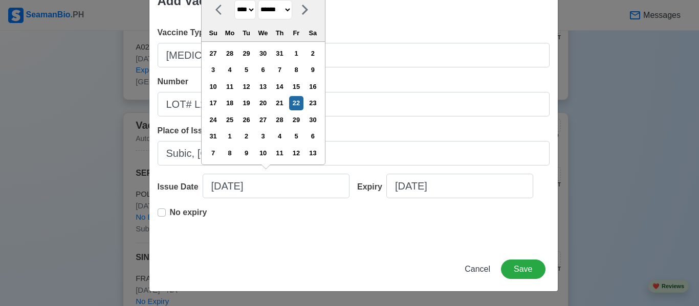
type input "[DATE]"
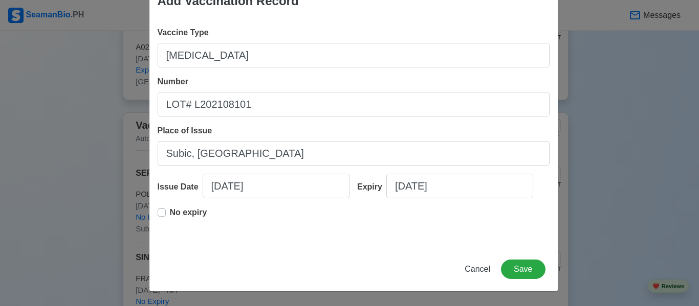
click at [170, 213] on label "No expiry" at bounding box center [188, 217] width 37 height 20
type input "[DATE]"
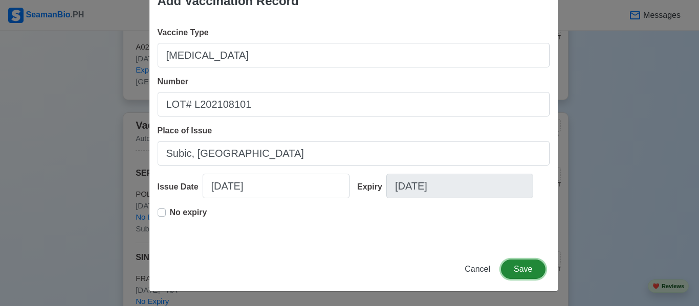
click at [526, 268] on button "Save" at bounding box center [523, 269] width 44 height 19
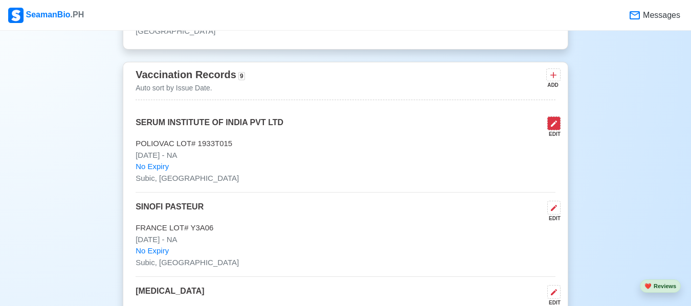
scroll to position [1023, 0]
click at [553, 123] on icon at bounding box center [554, 123] width 8 height 8
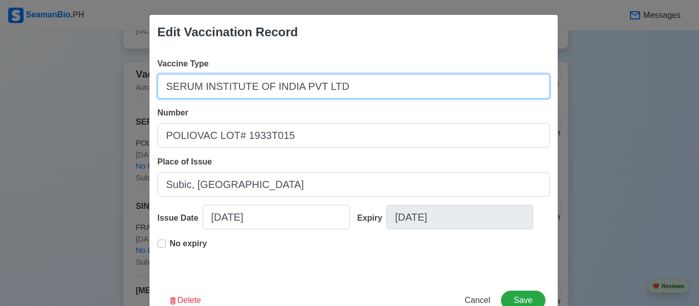
drag, startPoint x: 343, startPoint y: 87, endPoint x: 88, endPoint y: 82, distance: 255.3
click at [88, 82] on div "Edit Vaccination Record Vaccine Type SERUM INSTITUTE OF INDIA PVT LTD Number PO…" at bounding box center [349, 153] width 699 height 306
type input "\"
drag, startPoint x: 182, startPoint y: 84, endPoint x: 117, endPoint y: 87, distance: 65.5
click at [119, 87] on div "Edit Vaccination Record Vaccine Type \ Number POLIOVAC LOT# 1933T015 Place of I…" at bounding box center [349, 153] width 699 height 306
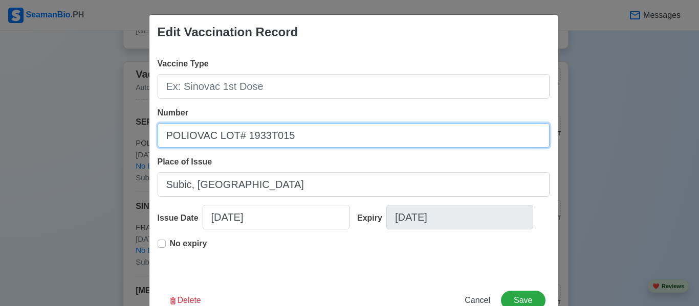
drag, startPoint x: 211, startPoint y: 136, endPoint x: 139, endPoint y: 137, distance: 72.6
click at [139, 137] on div "Edit Vaccination Record Vaccine Type Number POLIOVAC LOT# 1933T015 Place of Iss…" at bounding box center [349, 153] width 699 height 306
type input "LOT# 1933T015"
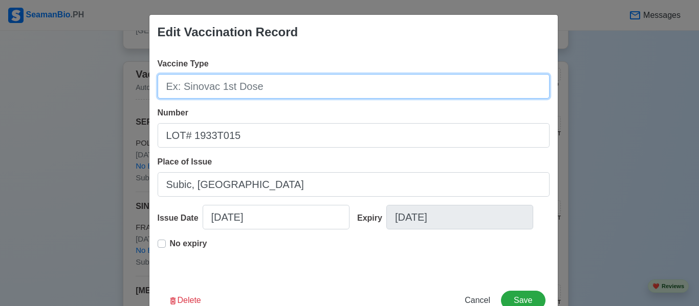
click at [194, 82] on input "Vaccine Type" at bounding box center [354, 86] width 392 height 25
paste input "POLIOVAC"
type input "POLIOVAC"
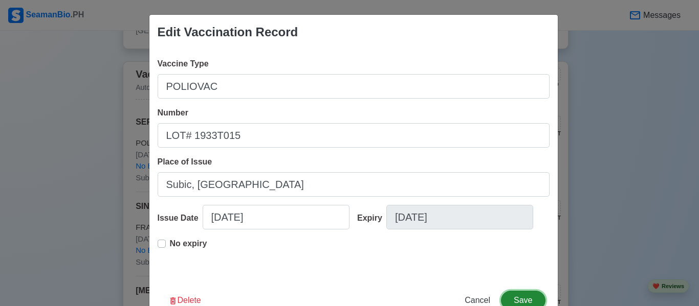
click at [517, 297] on button "Save" at bounding box center [523, 300] width 44 height 19
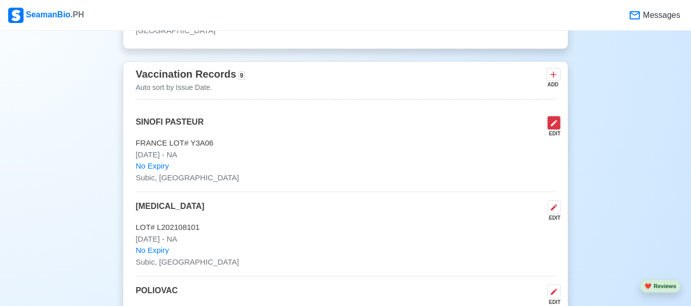
click at [550, 123] on icon at bounding box center [554, 123] width 8 height 8
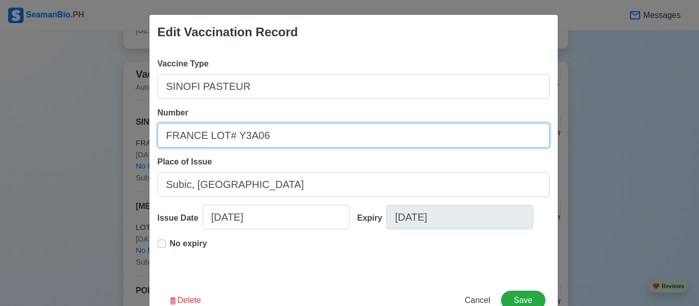
drag, startPoint x: 200, startPoint y: 137, endPoint x: 124, endPoint y: 139, distance: 76.2
click at [124, 139] on div "Edit Vaccination Record Vaccine Type SINOFI PASTEUR Number FRANCE LOT# Y3A06 Pl…" at bounding box center [349, 153] width 699 height 306
type input "LOT# Y3A06"
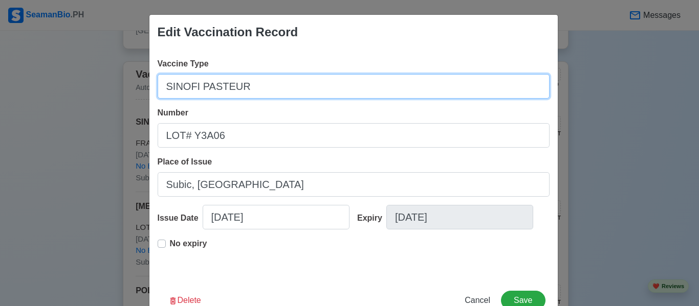
drag, startPoint x: 263, startPoint y: 92, endPoint x: 127, endPoint y: 95, distance: 136.6
click at [121, 96] on div "Edit Vaccination Record Vaccine Type SINOFI PASTEUR Number LOT# Y3A06 Place of …" at bounding box center [349, 153] width 699 height 306
paste input "[GEOGRAPHIC_DATA]"
type input "[GEOGRAPHIC_DATA]"
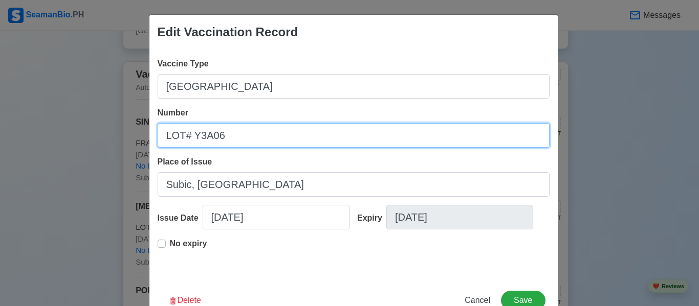
click at [164, 135] on input "LOT# Y3A06" at bounding box center [354, 135] width 392 height 25
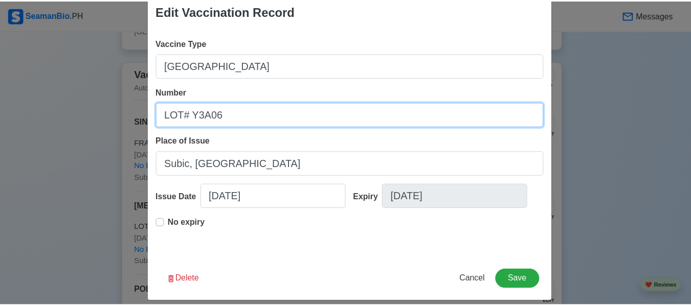
scroll to position [31, 0]
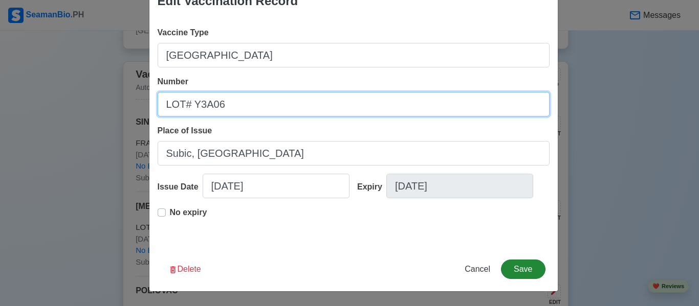
type input "LOT# Y3A06"
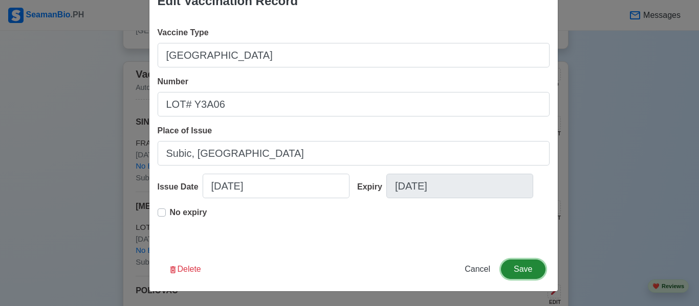
click at [510, 268] on button "Save" at bounding box center [523, 269] width 44 height 19
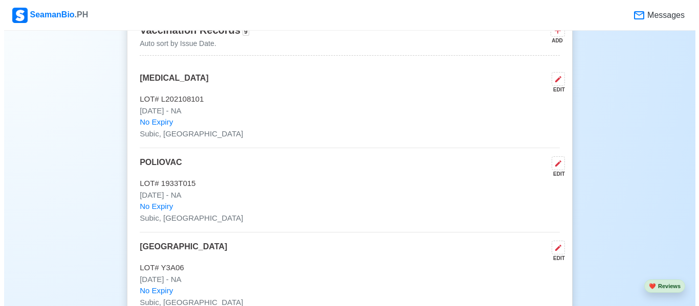
scroll to position [1023, 0]
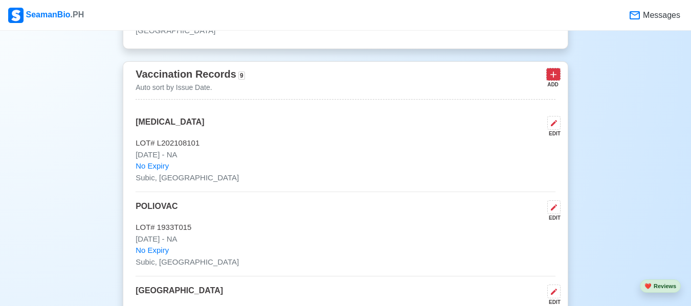
click at [554, 78] on icon at bounding box center [553, 75] width 6 height 6
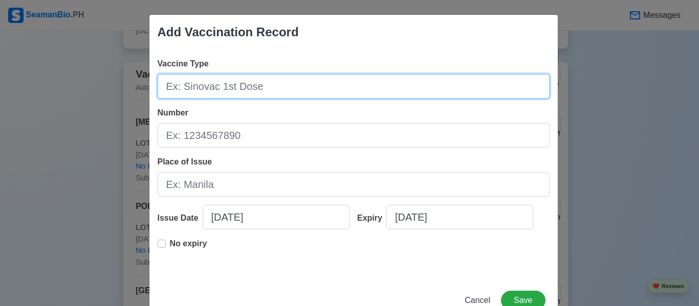
click at [269, 91] on input "Vaccine Type" at bounding box center [354, 86] width 392 height 25
type input "[MEDICAL_DATA]"
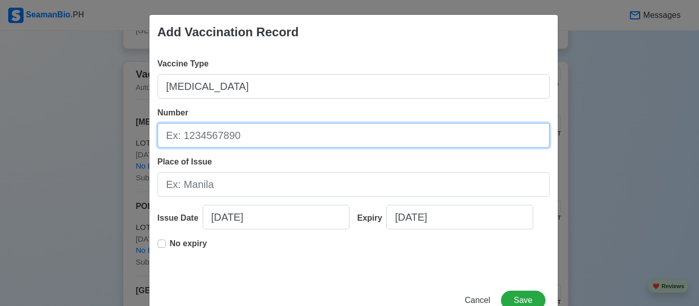
click at [244, 139] on input "Number" at bounding box center [354, 135] width 392 height 25
drag, startPoint x: 246, startPoint y: 136, endPoint x: 216, endPoint y: 136, distance: 30.2
click at [216, 136] on input "LOT# L202108101" at bounding box center [354, 135] width 392 height 25
click at [217, 133] on input "LOT# L202108101" at bounding box center [354, 135] width 392 height 25
drag, startPoint x: 219, startPoint y: 133, endPoint x: 243, endPoint y: 135, distance: 24.1
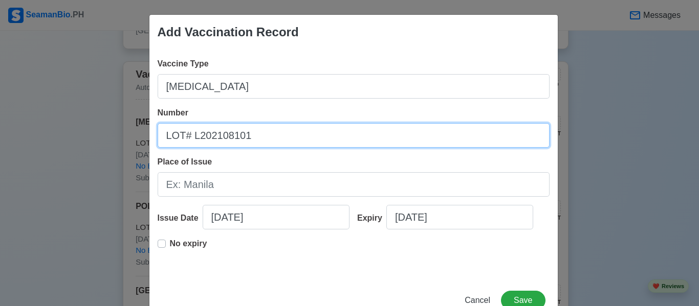
click at [243, 135] on input "LOT# L202108101" at bounding box center [354, 135] width 392 height 25
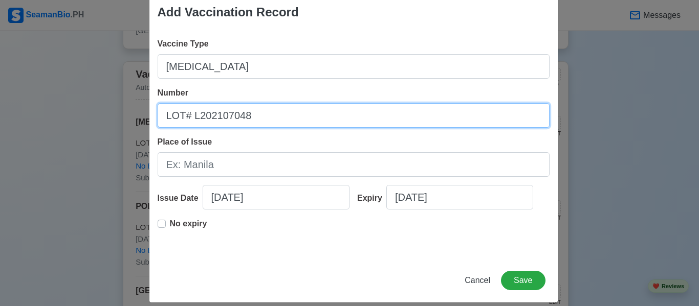
scroll to position [31, 0]
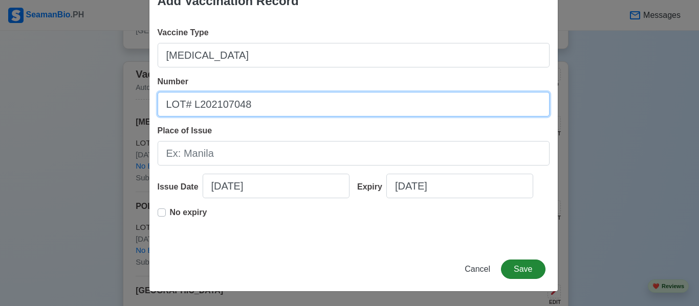
type input "LOT# L202107048"
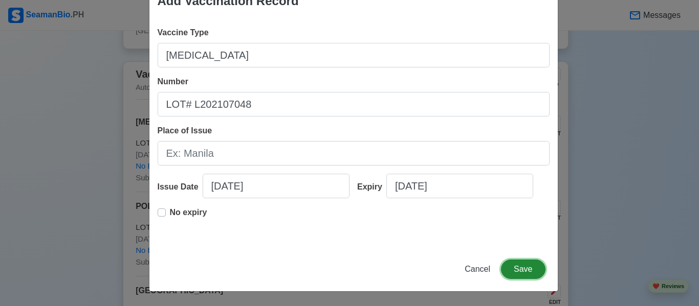
click at [521, 267] on button "Save" at bounding box center [523, 269] width 44 height 19
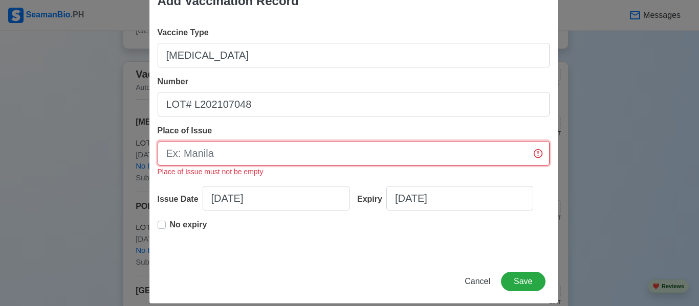
click at [198, 151] on input "Place of Issue" at bounding box center [354, 153] width 392 height 25
drag, startPoint x: 200, startPoint y: 152, endPoint x: 185, endPoint y: 154, distance: 15.4
click at [185, 154] on input "Place of Issue" at bounding box center [354, 153] width 392 height 25
type input "Subic, [GEOGRAPHIC_DATA]"
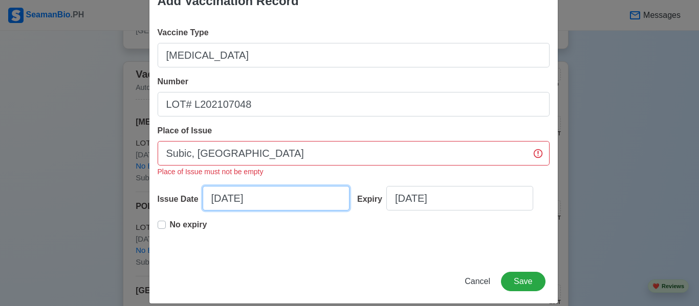
select select "****"
select select "*******"
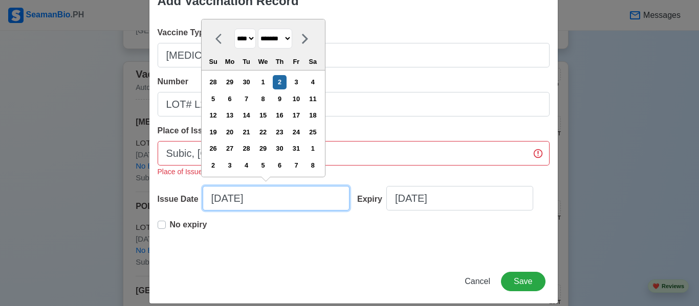
click at [225, 200] on input "[DATE]" at bounding box center [276, 198] width 147 height 25
drag, startPoint x: 258, startPoint y: 205, endPoint x: 146, endPoint y: 204, distance: 112.0
click at [149, 204] on div "Vaccine Type [MEDICAL_DATA] Number LOT# L202107048 Place of Issue Subic, [GEOGR…" at bounding box center [353, 138] width 408 height 241
type input "A"
type input "0"
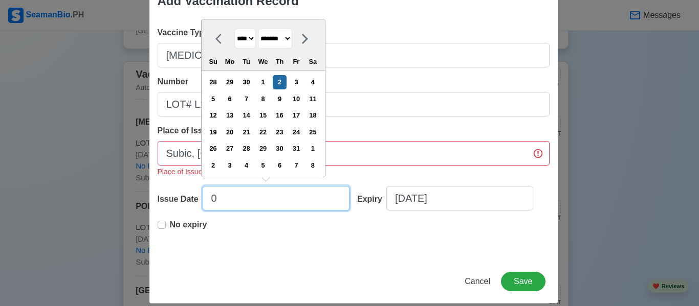
select select "****"
select select "*******"
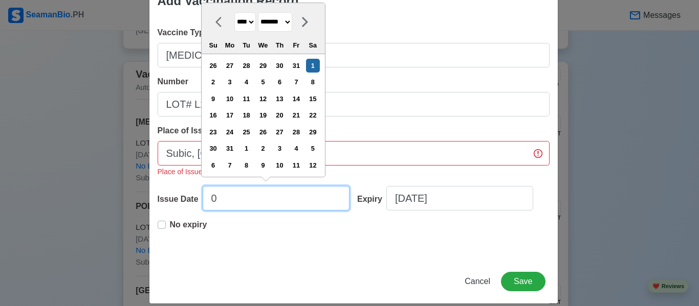
type input "08"
select select "****"
select select "******"
type input "08/22/2"
select select "****"
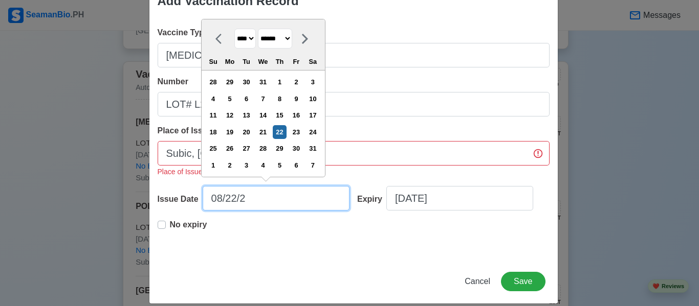
type input "[DATE]"
select select "****"
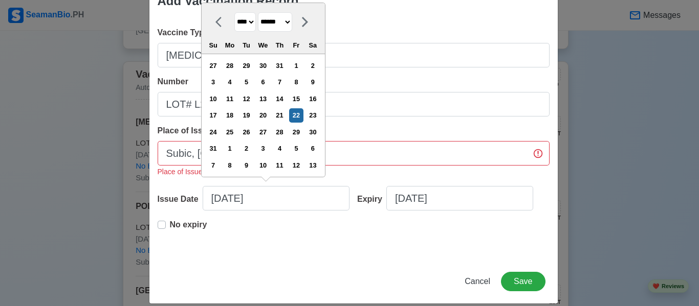
type input "[DATE]"
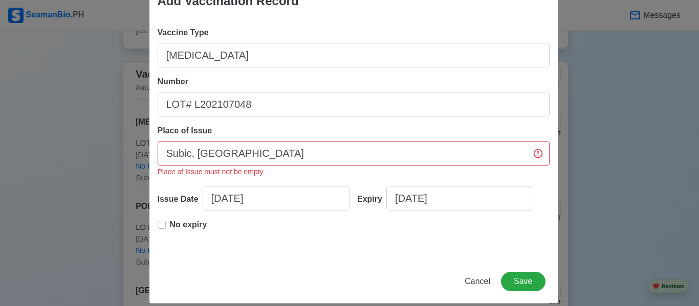
click at [170, 224] on label "No expiry" at bounding box center [188, 229] width 37 height 20
type input "[DATE]"
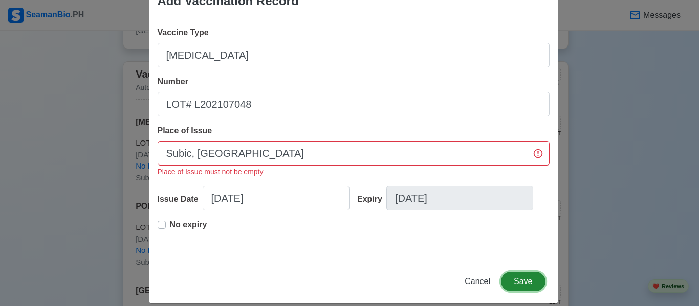
click at [508, 278] on button "Save" at bounding box center [523, 281] width 44 height 19
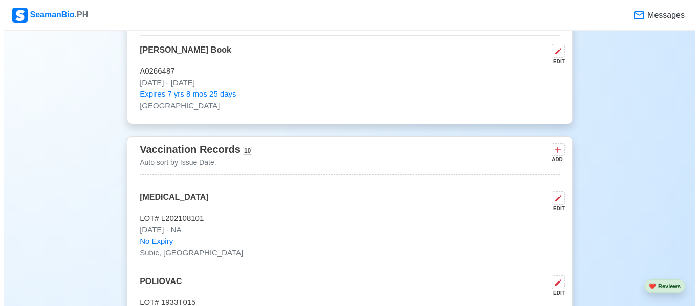
scroll to position [921, 0]
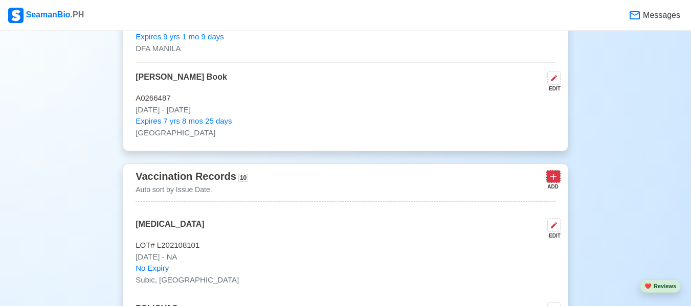
click at [554, 182] on icon at bounding box center [553, 177] width 10 height 10
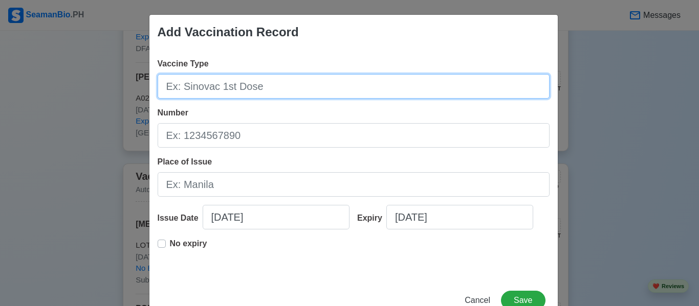
click at [327, 90] on input "Vaccine Type" at bounding box center [354, 86] width 392 height 25
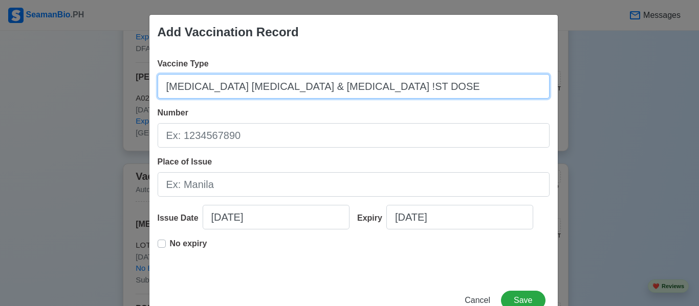
click at [303, 90] on input "[MEDICAL_DATA] [MEDICAL_DATA] & [MEDICAL_DATA] !ST DOSE" at bounding box center [354, 86] width 392 height 25
type input "[MEDICAL_DATA] [MEDICAL_DATA] & [MEDICAL_DATA] 1ST DOSE"
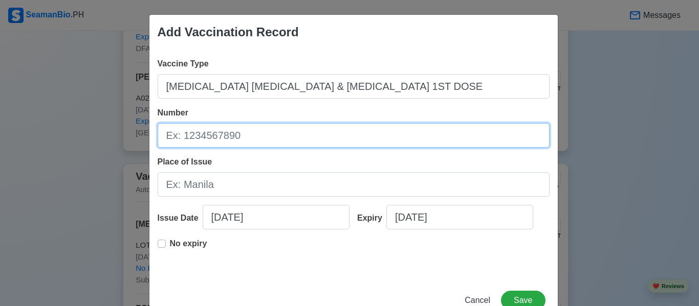
click at [256, 142] on input "Number" at bounding box center [354, 135] width 392 height 25
type input "LIC# 0121960"
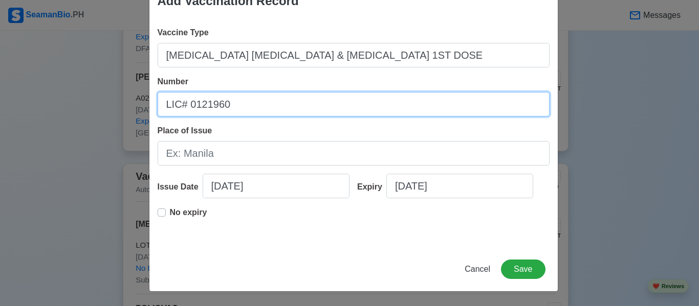
scroll to position [0, 0]
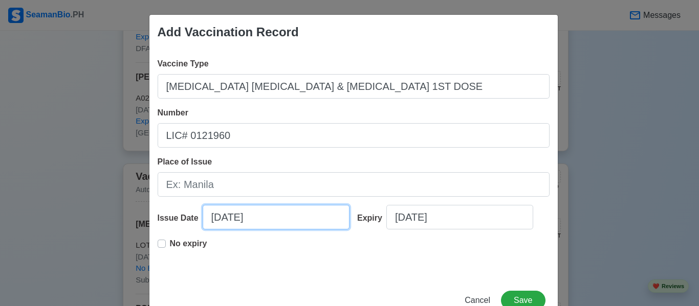
click at [226, 219] on input "[DATE]" at bounding box center [276, 217] width 147 height 25
select select "****"
select select "*******"
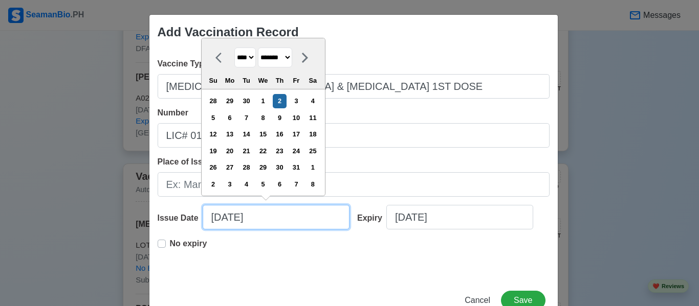
drag, startPoint x: 270, startPoint y: 219, endPoint x: 152, endPoint y: 203, distance: 118.8
click at [152, 203] on div "Vaccine Type [MEDICAL_DATA] [MEDICAL_DATA] & [MEDICAL_DATA] 1ST DOSE Number LIC…" at bounding box center [353, 164] width 408 height 229
type input "0"
select select "****"
select select "*******"
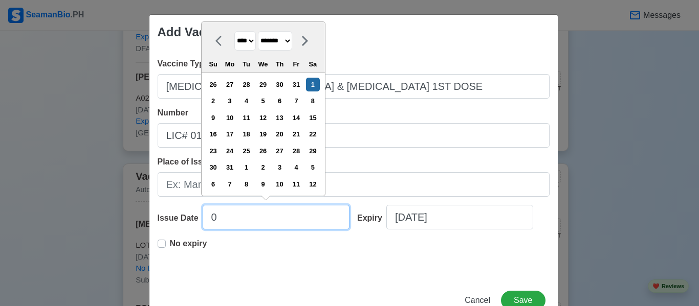
type input "08"
select select "****"
select select "******"
type input "08/13/2"
select select "****"
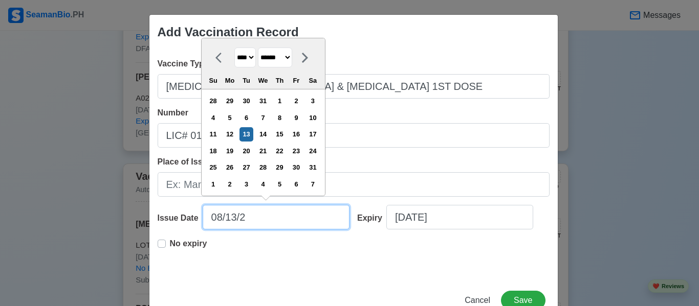
type input "[DATE]"
select select "****"
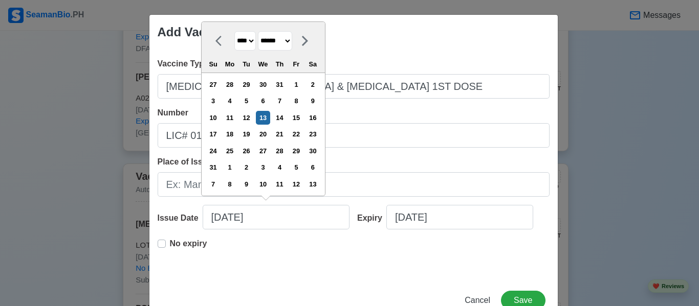
type input "[DATE]"
click at [505, 287] on div "Add Vaccination Record Vaccine Type [MEDICAL_DATA] [MEDICAL_DATA] & [MEDICAL_DA…" at bounding box center [353, 168] width 409 height 309
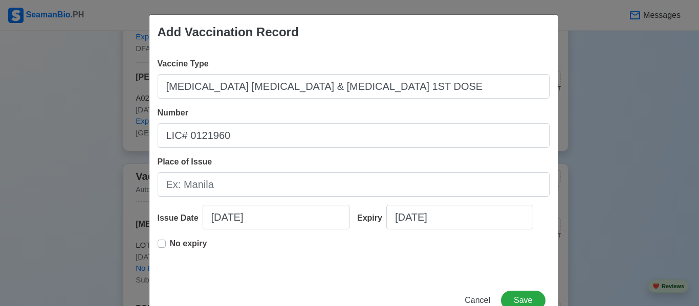
click at [170, 243] on label "No expiry" at bounding box center [188, 248] width 37 height 20
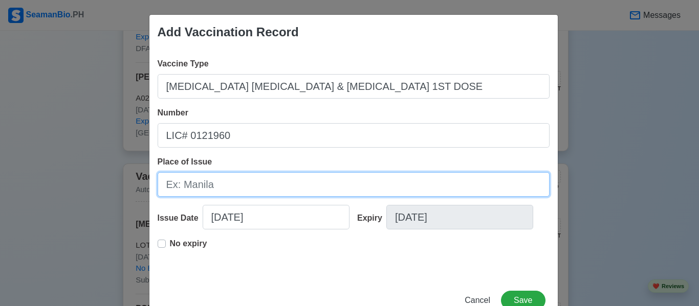
click at [217, 187] on input "Place of Issue" at bounding box center [354, 184] width 392 height 25
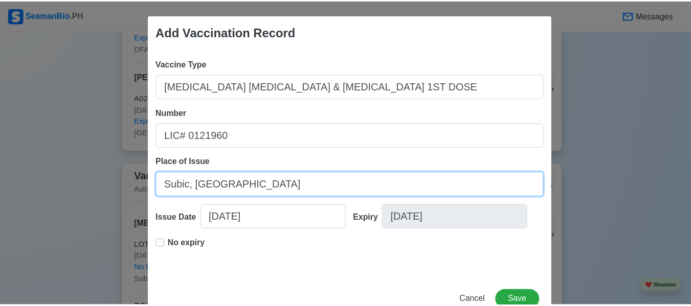
scroll to position [31, 0]
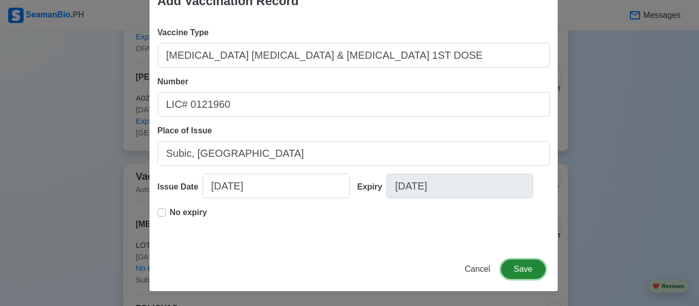
click at [519, 273] on button "Save" at bounding box center [523, 269] width 44 height 19
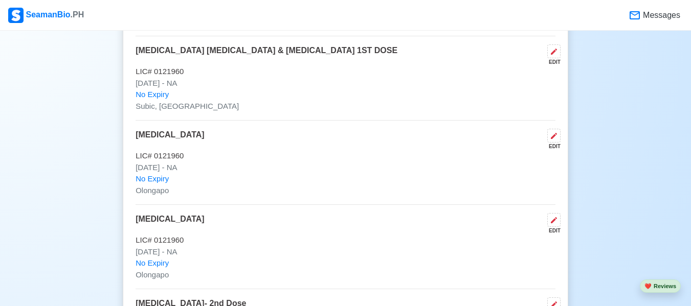
scroll to position [1483, 0]
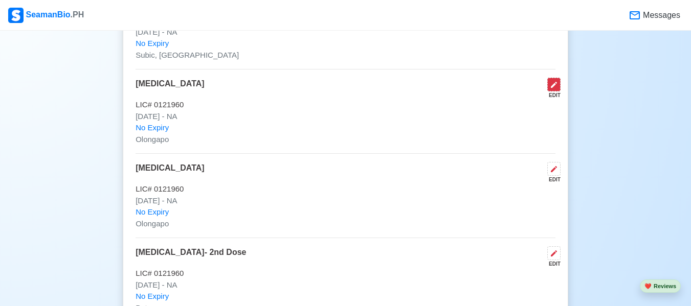
click at [552, 89] on icon at bounding box center [554, 85] width 8 height 8
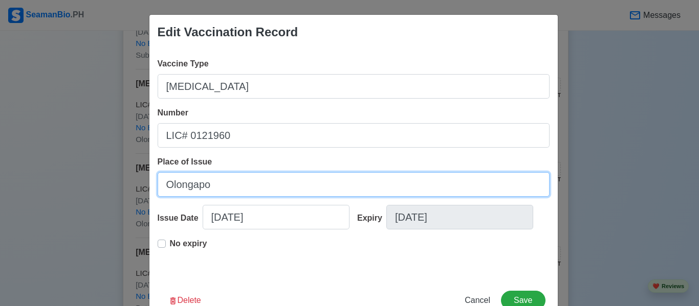
drag, startPoint x: 239, startPoint y: 182, endPoint x: 81, endPoint y: 182, distance: 158.0
click at [81, 184] on div "Edit Vaccination Record Vaccine Type [MEDICAL_DATA] Number LIC# 0121960 Place o…" at bounding box center [349, 153] width 699 height 306
click at [247, 189] on input "Place of Issue" at bounding box center [354, 184] width 392 height 25
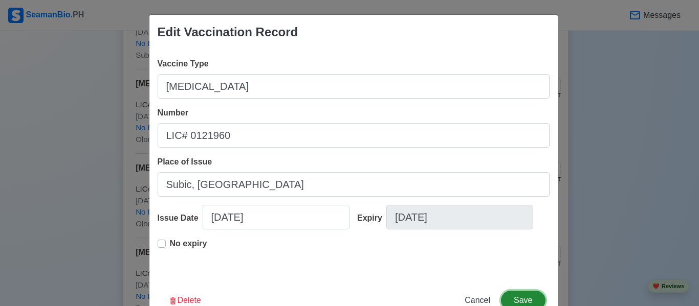
click at [526, 299] on button "Save" at bounding box center [523, 300] width 44 height 19
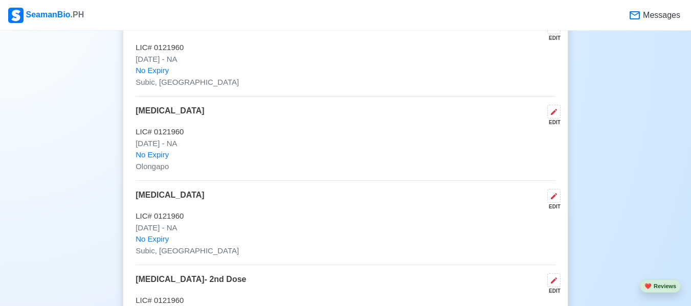
scroll to position [1432, 0]
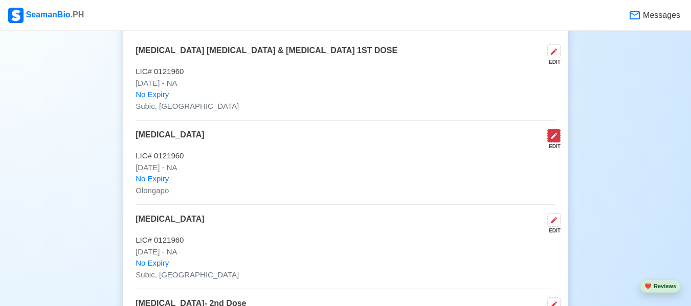
click at [555, 143] on button at bounding box center [553, 136] width 13 height 14
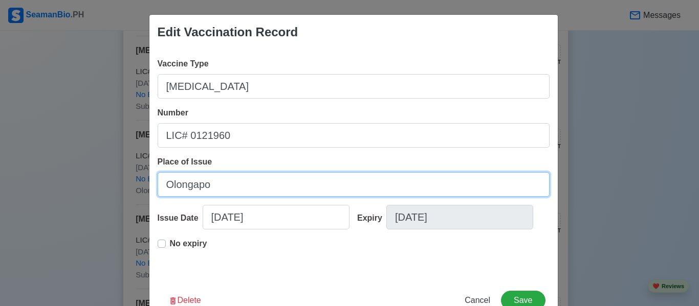
drag, startPoint x: 238, startPoint y: 193, endPoint x: 147, endPoint y: 195, distance: 91.6
click at [149, 195] on div "Vaccine Type [MEDICAL_DATA] Number LIC# 0121960 Place of Issue Olongapo Issue D…" at bounding box center [353, 164] width 408 height 229
drag, startPoint x: 287, startPoint y: 176, endPoint x: 274, endPoint y: 189, distance: 18.1
click at [274, 189] on input "Place of Issue" at bounding box center [354, 184] width 392 height 25
click at [273, 189] on input "Place of Issue" at bounding box center [354, 184] width 392 height 25
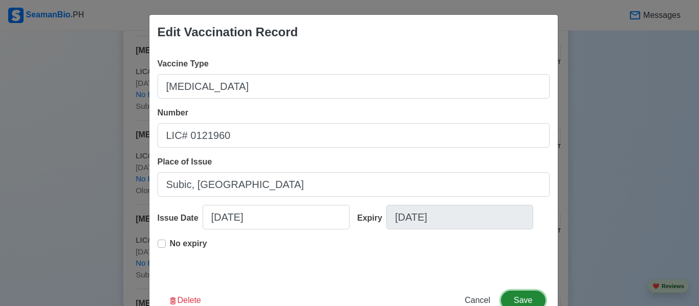
click at [519, 297] on button "Save" at bounding box center [523, 300] width 44 height 19
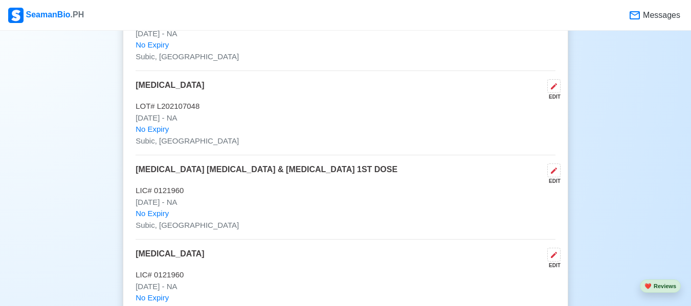
scroll to position [1330, 0]
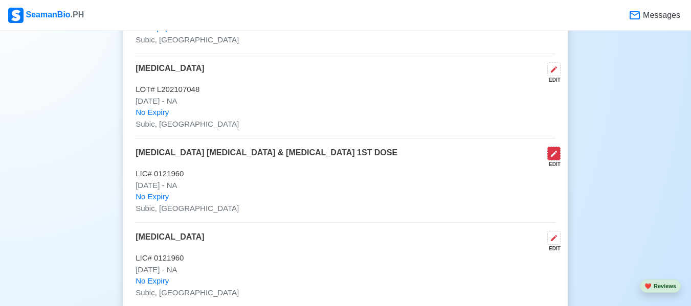
click at [556, 152] on button at bounding box center [553, 154] width 13 height 14
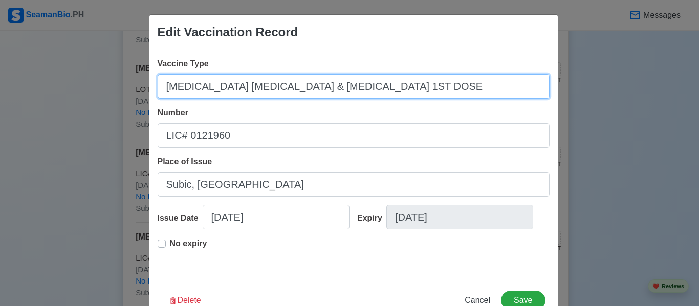
drag, startPoint x: 387, startPoint y: 90, endPoint x: 146, endPoint y: 101, distance: 241.1
click at [149, 101] on div "Vaccine Type [MEDICAL_DATA] [MEDICAL_DATA] & [MEDICAL_DATA] 1ST DOSE Number LIC…" at bounding box center [353, 164] width 408 height 229
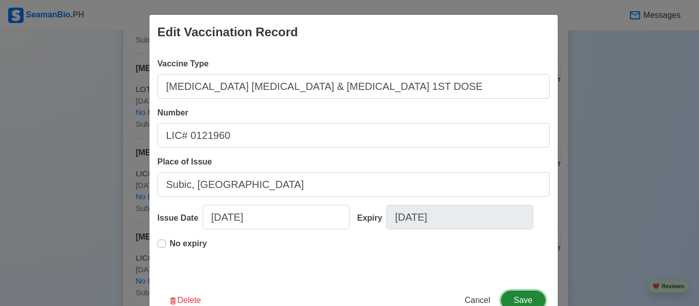
click at [521, 301] on button "Save" at bounding box center [523, 300] width 44 height 19
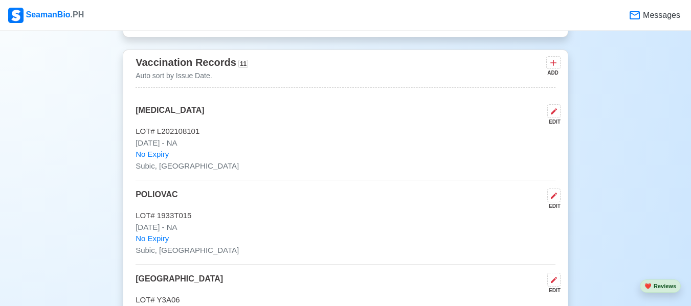
scroll to position [869, 0]
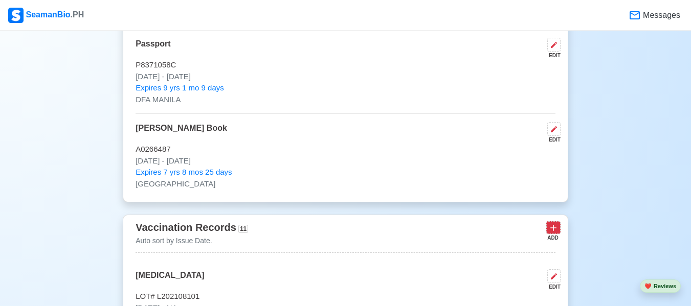
click at [551, 233] on icon at bounding box center [553, 228] width 10 height 10
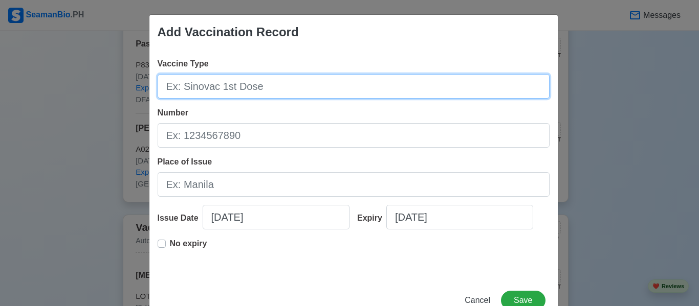
click at [265, 90] on input "Vaccine Type" at bounding box center [354, 86] width 392 height 25
paste input "[MEDICAL_DATA] [MEDICAL_DATA] & [MEDICAL_DATA] 1ST DOSE"
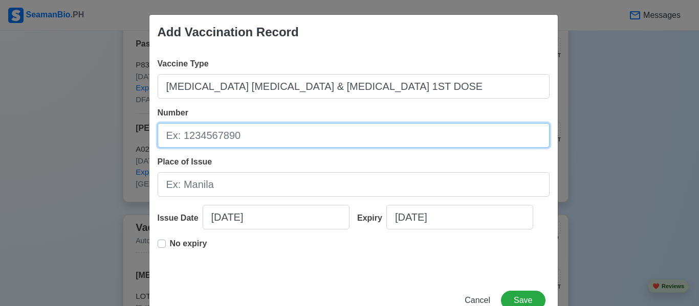
click at [285, 135] on input "Number" at bounding box center [354, 135] width 392 height 25
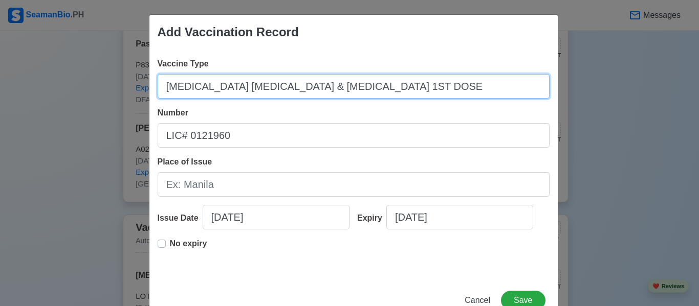
drag, startPoint x: 315, startPoint y: 87, endPoint x: 298, endPoint y: 91, distance: 17.2
click at [298, 91] on input "[MEDICAL_DATA] [MEDICAL_DATA] & [MEDICAL_DATA] 1ST DOSE" at bounding box center [354, 86] width 392 height 25
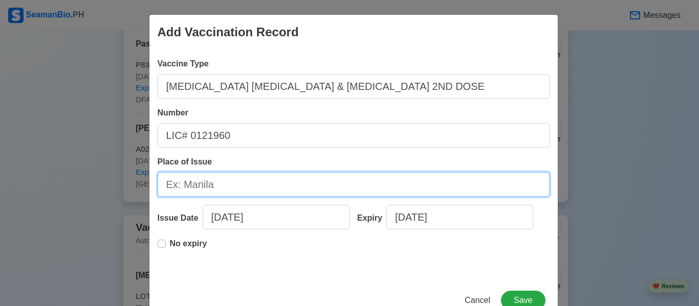
click at [255, 181] on input "Place of Issue" at bounding box center [354, 184] width 392 height 25
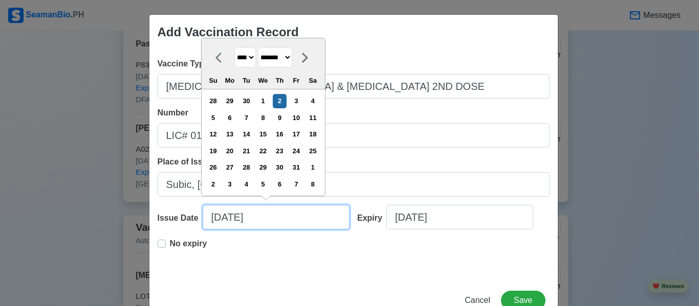
drag, startPoint x: 278, startPoint y: 217, endPoint x: 181, endPoint y: 211, distance: 97.9
click at [181, 211] on div "Issue Date [DATE] **** **** **** **** **** **** **** **** **** **** **** **** *…" at bounding box center [254, 221] width 192 height 33
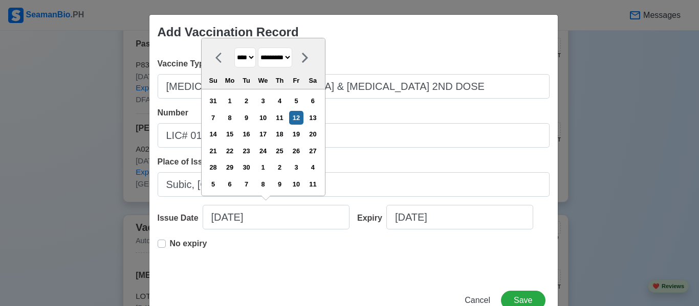
click at [170, 247] on label "No expiry" at bounding box center [188, 248] width 37 height 20
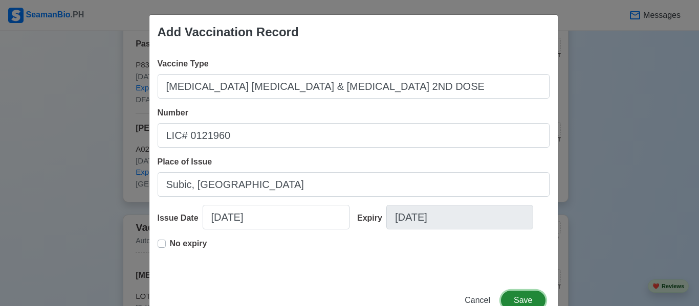
click at [524, 291] on button "Save" at bounding box center [523, 300] width 44 height 19
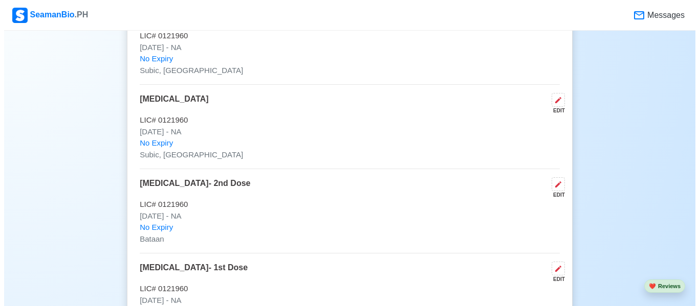
scroll to position [1688, 0]
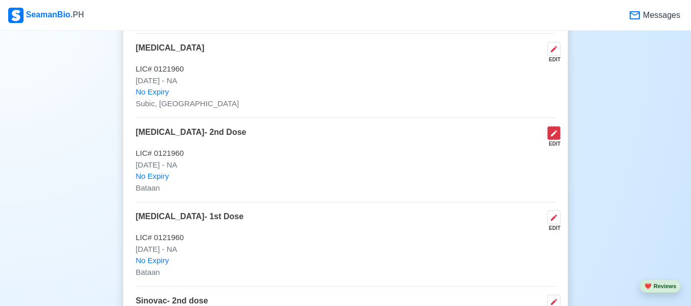
click at [551, 138] on icon at bounding box center [554, 133] width 8 height 8
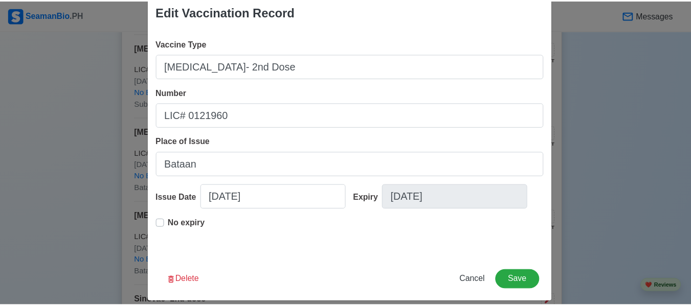
scroll to position [31, 0]
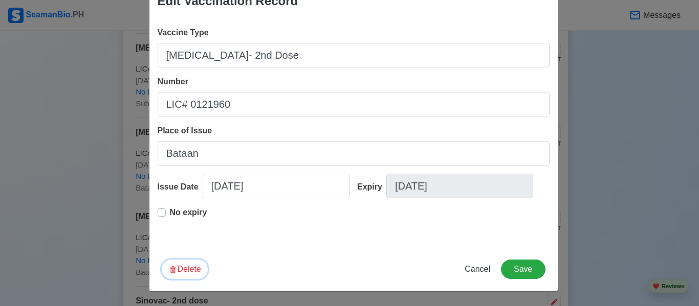
click at [173, 273] on button "Delete" at bounding box center [185, 269] width 46 height 19
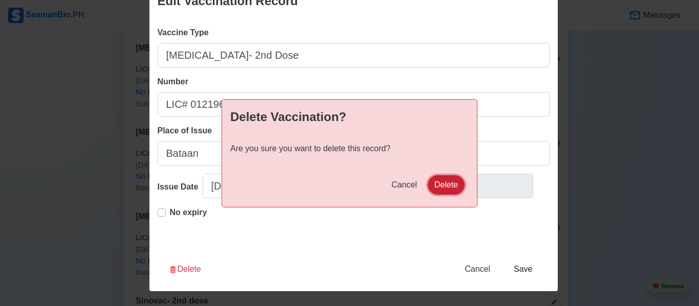
click at [445, 183] on button "Delete" at bounding box center [446, 184] width 37 height 19
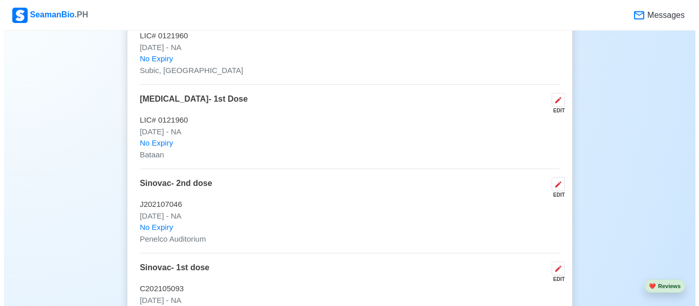
scroll to position [1739, 0]
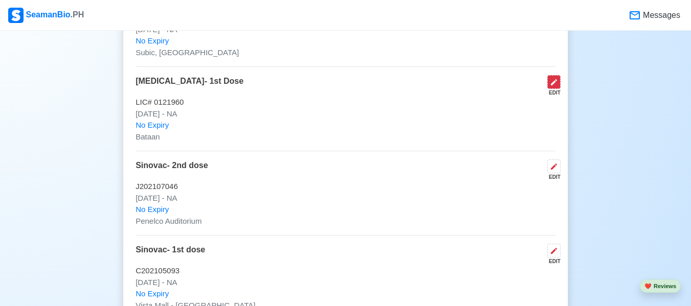
click at [553, 85] on icon at bounding box center [554, 82] width 6 height 6
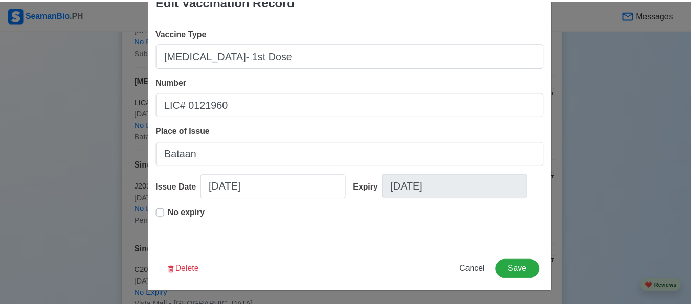
scroll to position [31, 0]
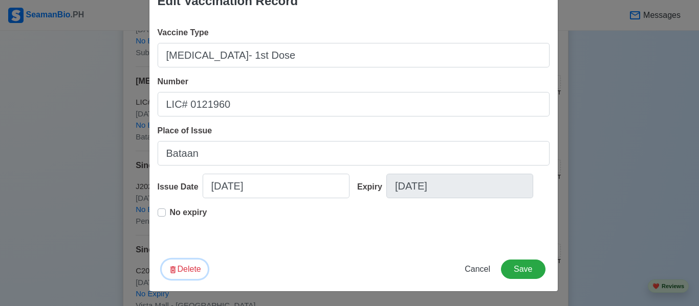
click at [184, 267] on button "Delete" at bounding box center [185, 269] width 46 height 19
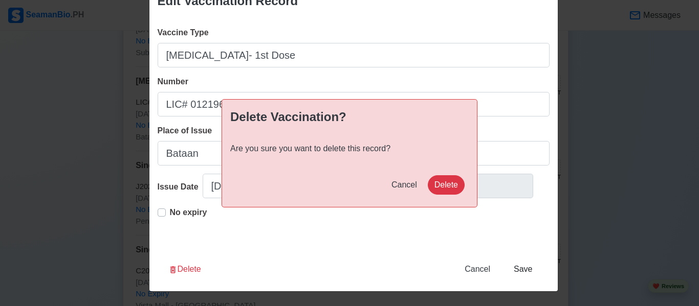
click at [440, 174] on div "Delete Vaccination? Are you sure you want to delete this record? Cancel Delete" at bounding box center [349, 153] width 256 height 108
click at [443, 183] on button "Delete" at bounding box center [446, 184] width 37 height 19
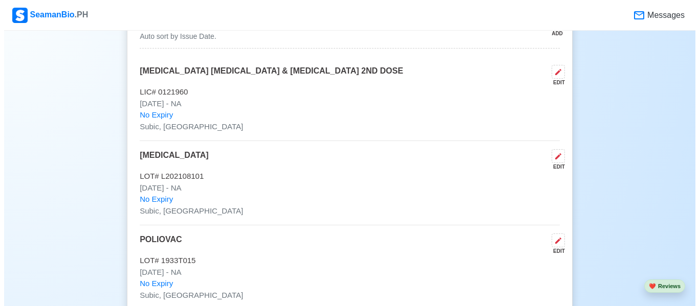
scroll to position [1023, 0]
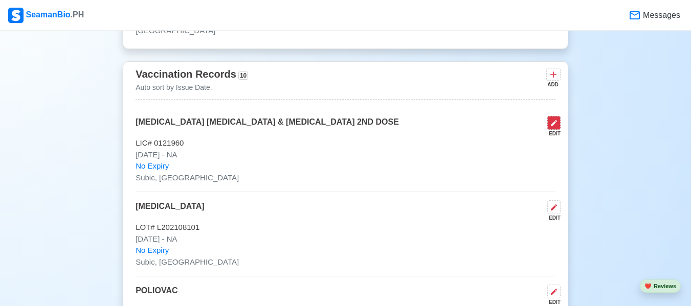
click at [550, 124] on icon at bounding box center [554, 123] width 8 height 8
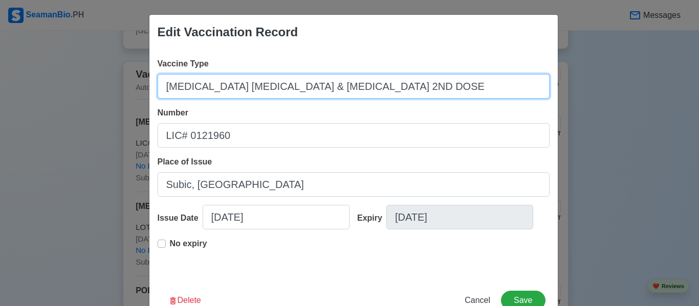
drag, startPoint x: 371, startPoint y: 86, endPoint x: 111, endPoint y: 88, distance: 259.8
click at [111, 88] on div "Edit Vaccination Record Vaccine Type [MEDICAL_DATA] [MEDICAL_DATA] & [MEDICAL_D…" at bounding box center [349, 153] width 699 height 306
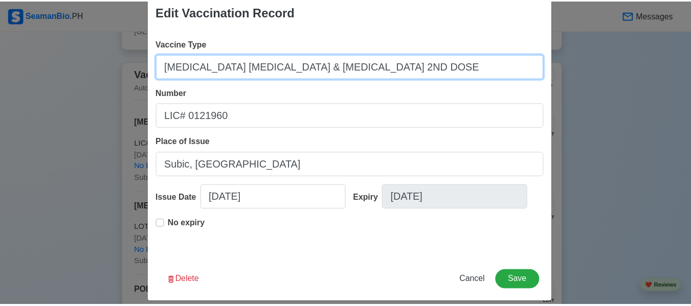
scroll to position [31, 0]
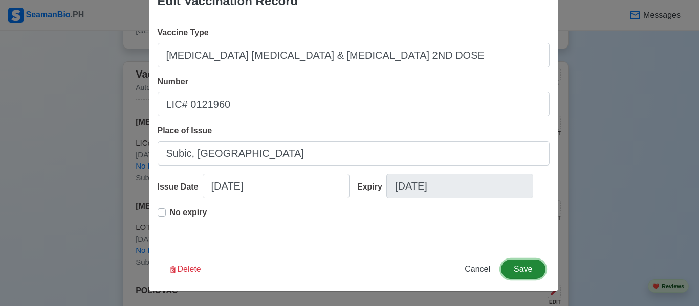
click at [521, 261] on button "Save" at bounding box center [523, 269] width 44 height 19
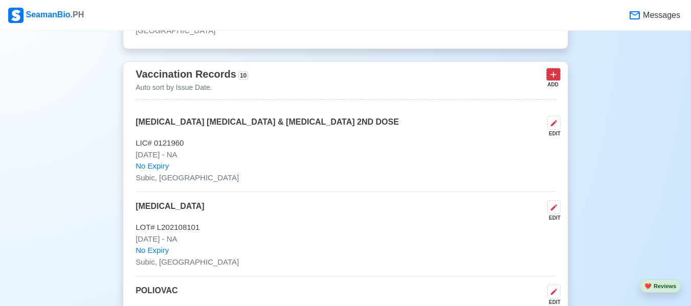
click at [555, 80] on icon at bounding box center [553, 75] width 10 height 10
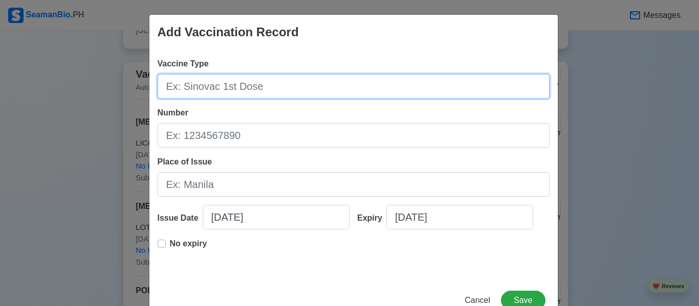
click at [339, 84] on input "Vaccine Type" at bounding box center [354, 86] width 392 height 25
paste input "[MEDICAL_DATA] [MEDICAL_DATA] & [MEDICAL_DATA] 2ND DOSE"
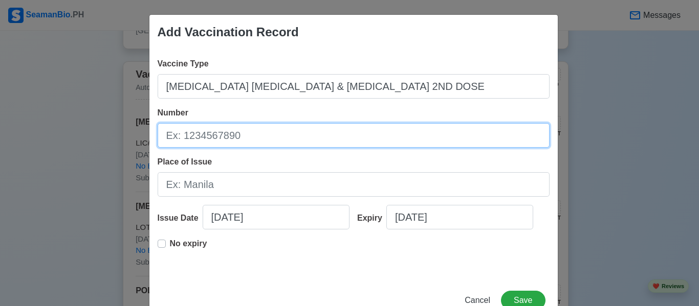
click at [290, 145] on input "Number" at bounding box center [354, 135] width 392 height 25
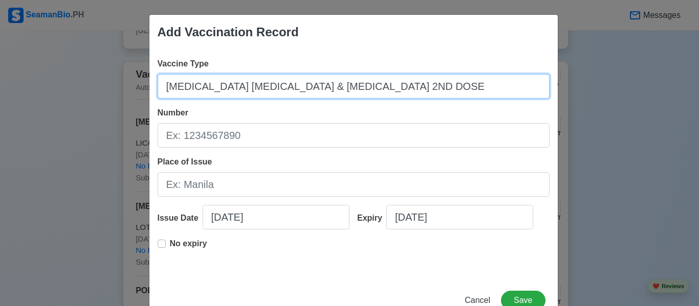
drag, startPoint x: 300, startPoint y: 83, endPoint x: 370, endPoint y: 86, distance: 70.1
click at [370, 86] on input "[MEDICAL_DATA] [MEDICAL_DATA] & [MEDICAL_DATA] 2ND DOSE" at bounding box center [354, 86] width 392 height 25
click at [248, 85] on input "[MEDICAL_DATA] [MEDICAL_DATA] & [MEDICAL_DATA]" at bounding box center [354, 86] width 392 height 25
drag, startPoint x: 256, startPoint y: 86, endPoint x: 245, endPoint y: 88, distance: 10.9
click at [245, 88] on input "[MEDICAL_DATA] [MEDICAL_DATA] & [MEDICAL_DATA]" at bounding box center [354, 86] width 392 height 25
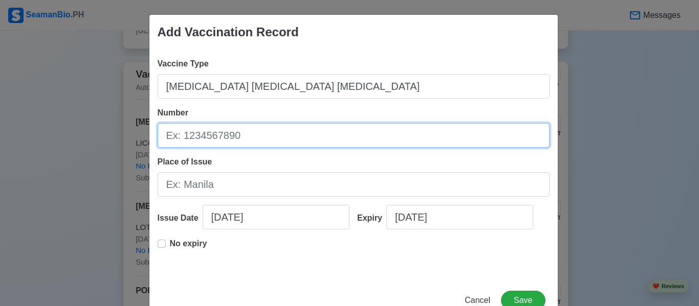
click at [225, 136] on input "Number" at bounding box center [354, 135] width 392 height 25
drag, startPoint x: 242, startPoint y: 145, endPoint x: 189, endPoint y: 139, distance: 53.0
click at [189, 139] on input "LOT# Y3A06" at bounding box center [354, 135] width 392 height 25
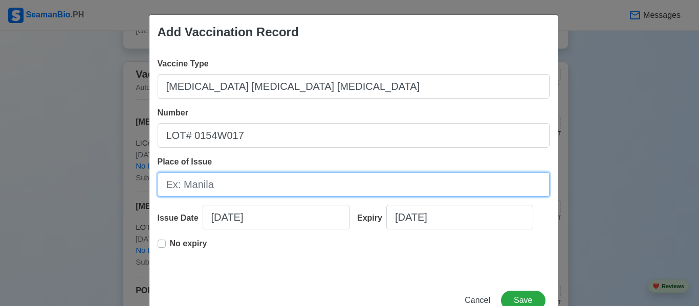
click at [216, 175] on input "Place of Issue" at bounding box center [354, 184] width 392 height 25
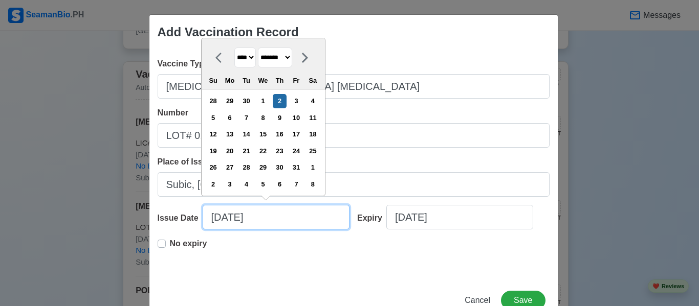
drag, startPoint x: 280, startPoint y: 215, endPoint x: 152, endPoint y: 197, distance: 129.2
click at [149, 208] on div "Vaccine Type [MEDICAL_DATA] [MEDICAL_DATA] [MEDICAL_DATA] Number LOT# 0154W017 …" at bounding box center [353, 164] width 408 height 229
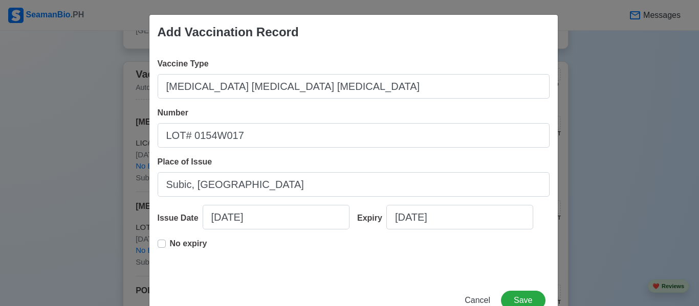
click at [162, 245] on div "No expiry" at bounding box center [183, 248] width 50 height 20
click at [170, 245] on label "No expiry" at bounding box center [188, 248] width 37 height 20
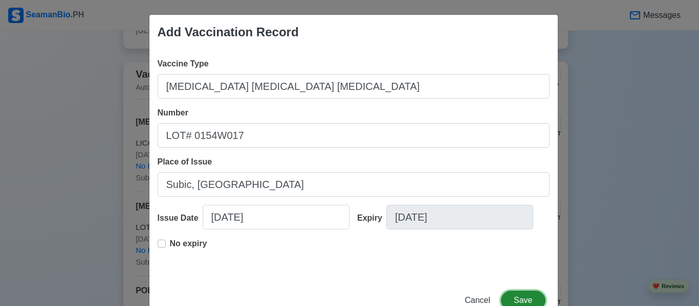
click at [525, 298] on button "Save" at bounding box center [523, 300] width 44 height 19
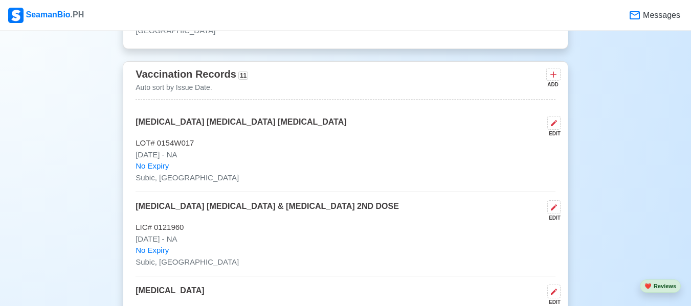
click at [549, 85] on div "ADD" at bounding box center [552, 85] width 12 height 8
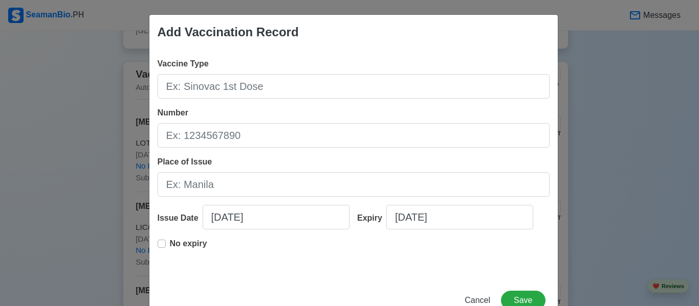
click at [552, 80] on div "Vaccine Type Number Place of Issue Issue Date [DATE] Expiry [DATE] No expiry" at bounding box center [353, 164] width 408 height 229
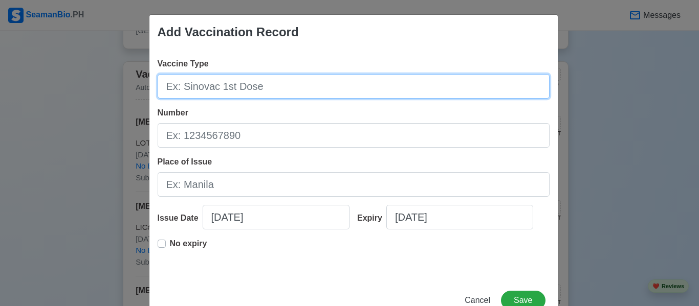
click at [406, 91] on input "Vaccine Type" at bounding box center [354, 86] width 392 height 25
paste input "[MEDICAL_DATA] [MEDICAL_DATA] & [MEDICAL_DATA] 2ND DOSE"
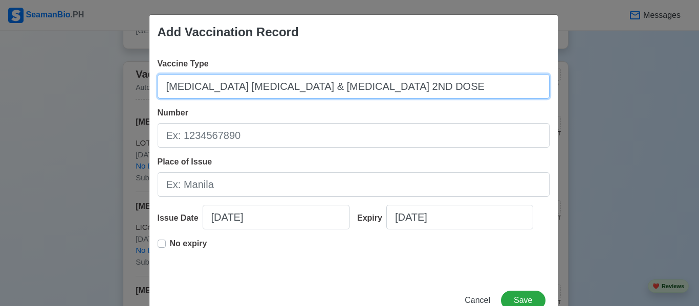
drag, startPoint x: 309, startPoint y: 87, endPoint x: 402, endPoint y: 87, distance: 93.1
click at [402, 87] on input "[MEDICAL_DATA] [MEDICAL_DATA] & [MEDICAL_DATA] 2ND DOSE" at bounding box center [354, 86] width 392 height 25
click at [253, 87] on input "[MEDICAL_DATA] [MEDICAL_DATA] & [MEDICAL_DATA]" at bounding box center [354, 86] width 392 height 25
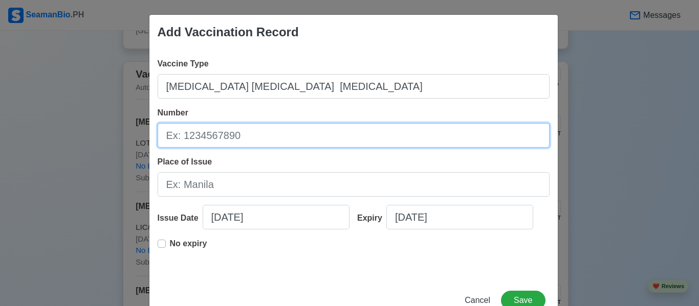
click at [236, 141] on input "Number" at bounding box center [354, 135] width 392 height 25
drag, startPoint x: 236, startPoint y: 138, endPoint x: 204, endPoint y: 142, distance: 33.1
drag, startPoint x: 204, startPoint y: 142, endPoint x: 187, endPoint y: 130, distance: 20.6
drag, startPoint x: 187, startPoint y: 130, endPoint x: 345, endPoint y: 144, distance: 158.6
click at [345, 144] on input "Number" at bounding box center [354, 135] width 392 height 25
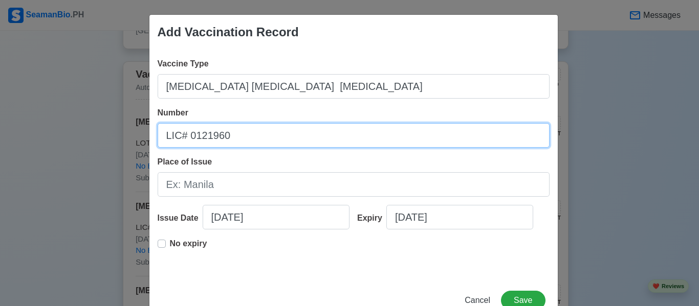
drag, startPoint x: 230, startPoint y: 135, endPoint x: 184, endPoint y: 137, distance: 46.1
click at [184, 137] on input "LIC# 0121960" at bounding box center [354, 135] width 392 height 25
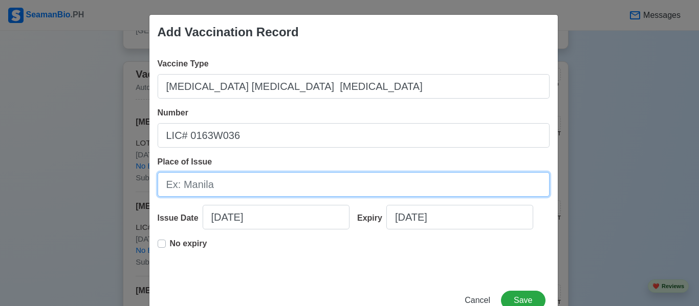
click at [249, 183] on input "Place of Issue" at bounding box center [354, 184] width 392 height 25
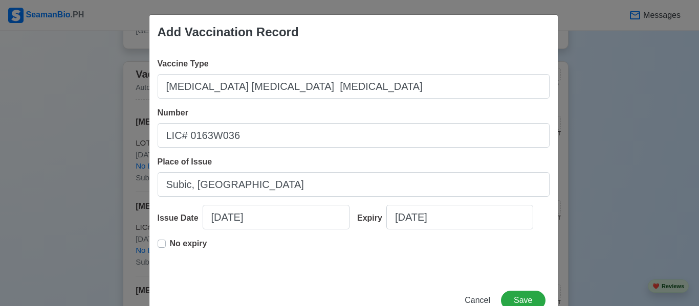
click at [151, 247] on div "Vaccine Type [MEDICAL_DATA] [MEDICAL_DATA] [MEDICAL_DATA] Number LIC# 0163W036 …" at bounding box center [353, 164] width 408 height 229
click at [170, 241] on label "No expiry" at bounding box center [188, 248] width 37 height 20
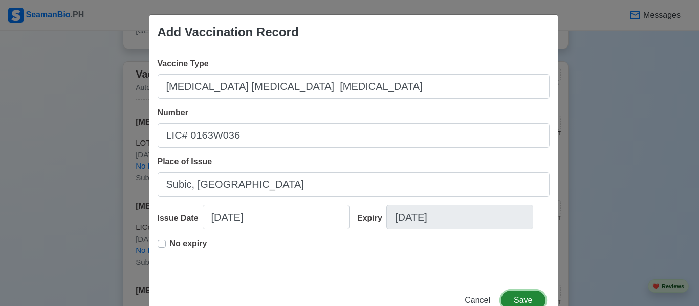
click at [515, 296] on button "Save" at bounding box center [523, 300] width 44 height 19
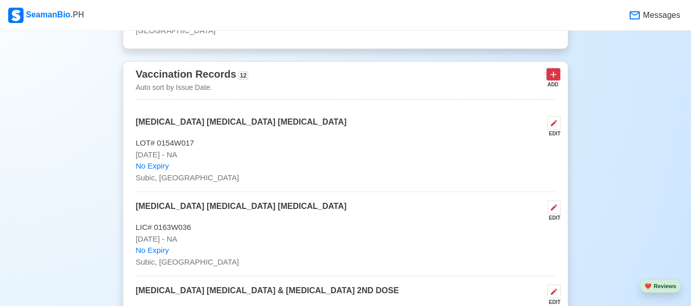
click at [554, 76] on icon at bounding box center [553, 75] width 10 height 10
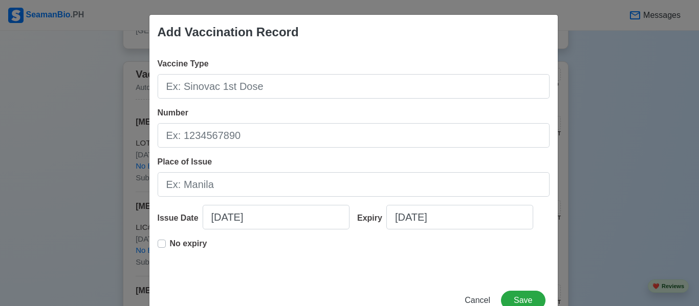
click at [680, 94] on div "Add Vaccination Record Vaccine Type Number Place of Issue Issue Date [DATE] Exp…" at bounding box center [349, 153] width 699 height 306
click at [472, 297] on span "Cancel" at bounding box center [477, 300] width 26 height 9
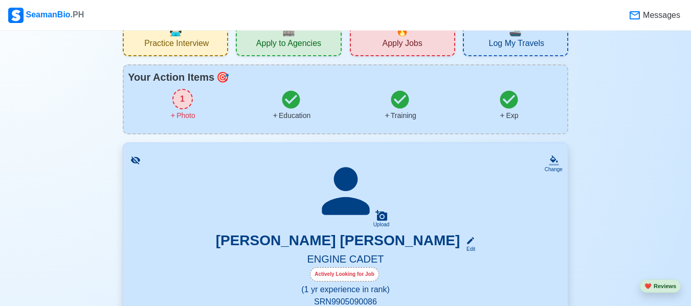
scroll to position [51, 0]
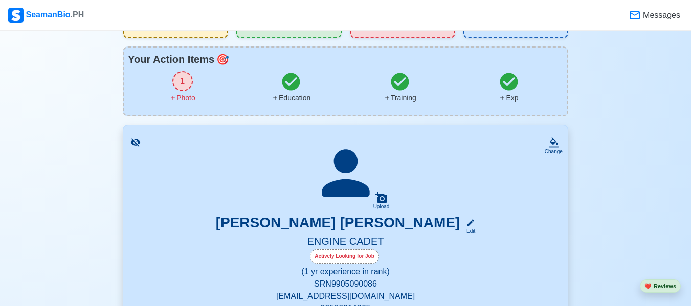
click at [290, 91] on icon at bounding box center [291, 82] width 18 height 18
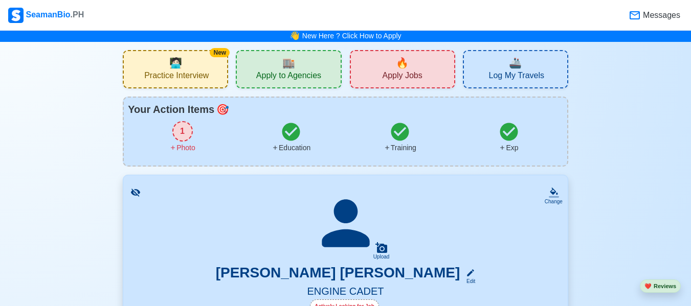
scroll to position [0, 0]
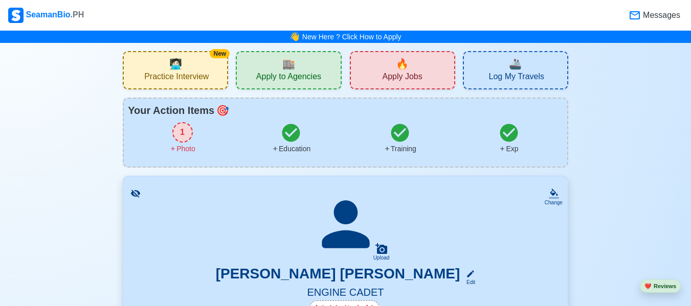
click at [283, 138] on icon at bounding box center [290, 132] width 21 height 21
click at [384, 61] on div "🔥 Apply Jobs" at bounding box center [402, 70] width 105 height 38
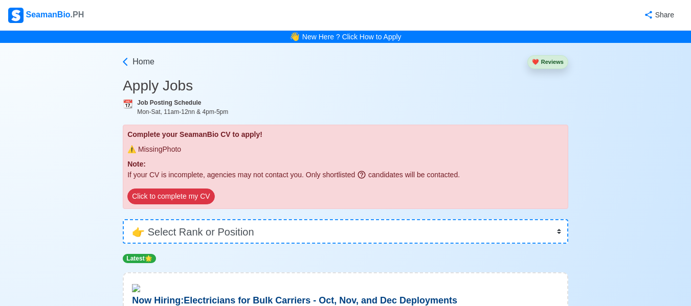
click at [158, 150] on div "⚠️ Missing Photo" at bounding box center [345, 149] width 436 height 11
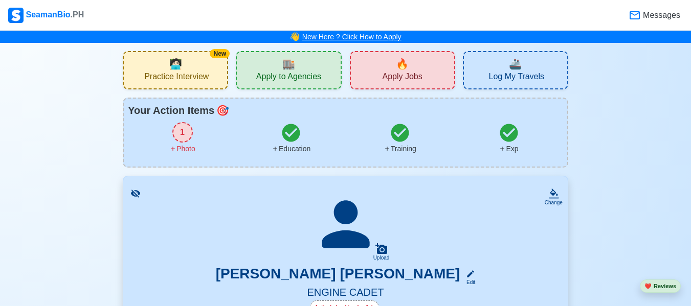
click at [345, 36] on link "New Here ? Click How to Apply" at bounding box center [351, 37] width 99 height 8
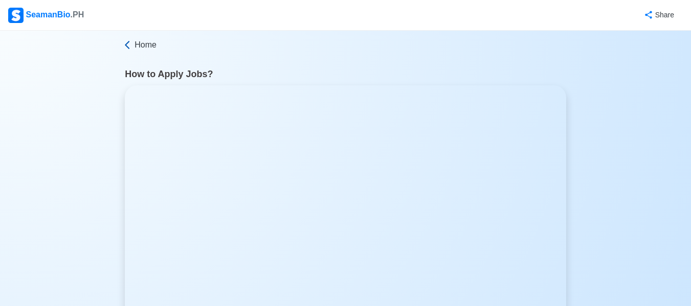
click at [151, 48] on span "Home" at bounding box center [146, 45] width 22 height 12
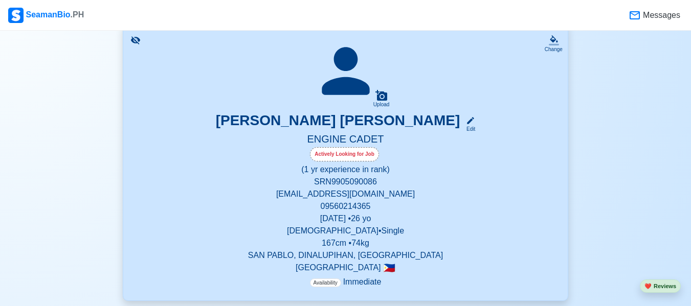
scroll to position [205, 0]
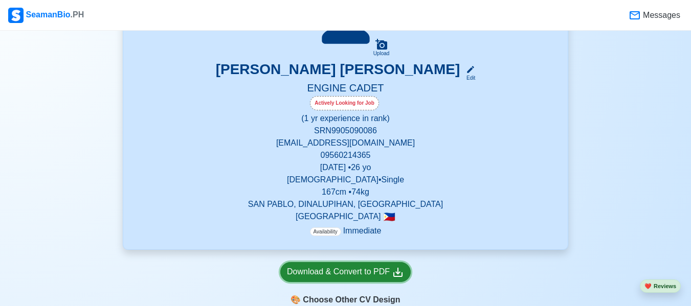
click at [331, 274] on div "Download & Convert to PDF" at bounding box center [345, 272] width 117 height 13
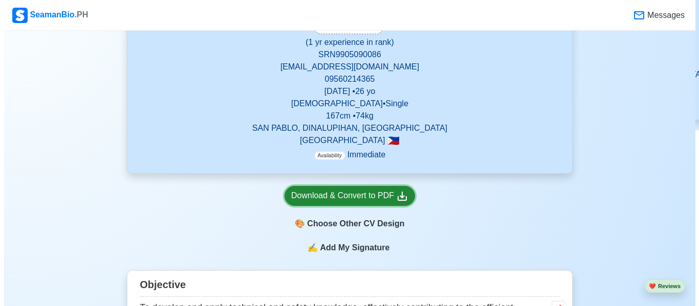
scroll to position [307, 0]
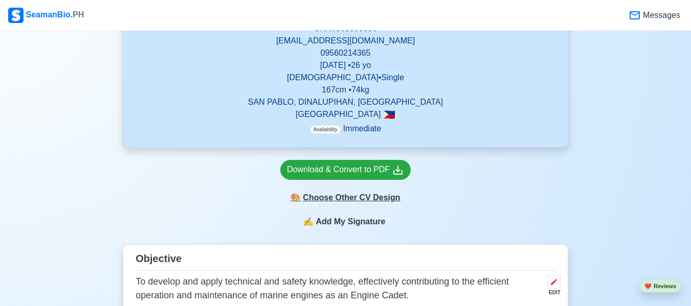
click at [376, 197] on div "🎨 Choose Other CV Design" at bounding box center [345, 197] width 130 height 19
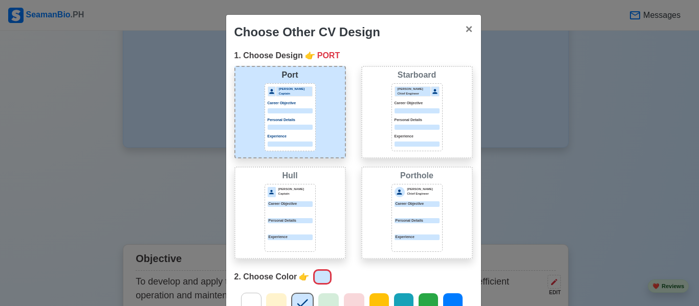
scroll to position [51, 0]
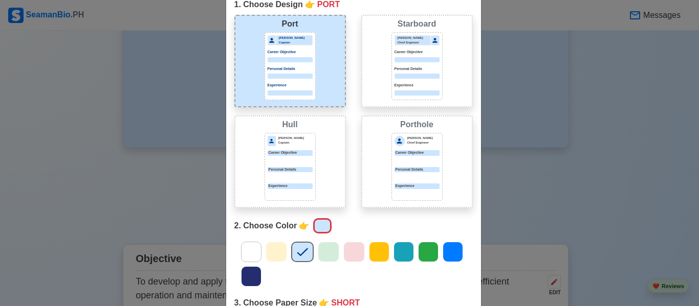
click at [435, 96] on div "[PERSON_NAME] Chief Engineer Career Objective Personal Details Experience" at bounding box center [416, 66] width 51 height 68
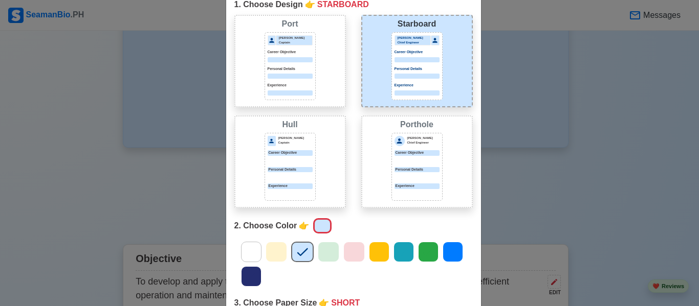
click at [430, 164] on div "[PERSON_NAME] Chief Engineer Career Objective Personal Details Experience" at bounding box center [416, 167] width 51 height 68
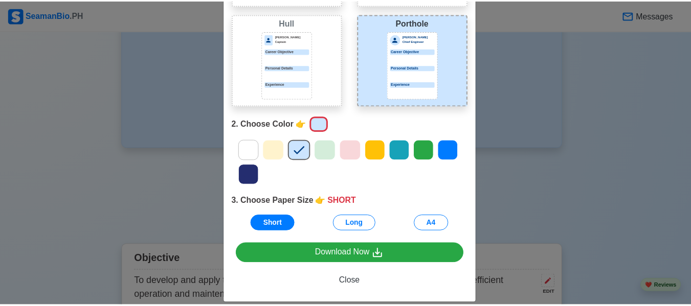
scroll to position [153, 0]
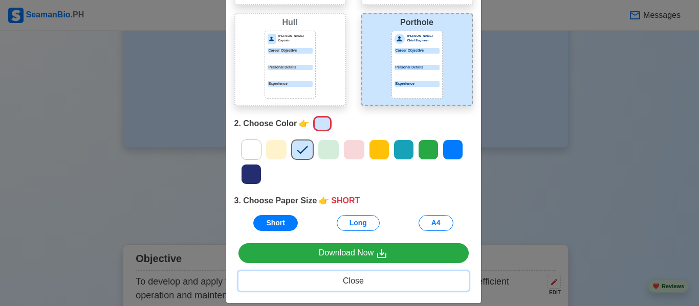
click at [351, 275] on button "Close" at bounding box center [353, 281] width 230 height 19
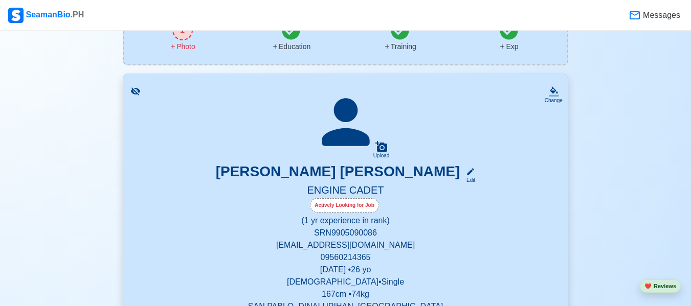
scroll to position [256, 0]
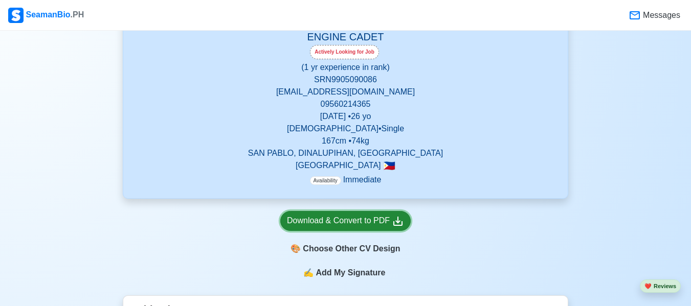
click at [342, 228] on div "Download & Convert to PDF" at bounding box center [345, 221] width 117 height 13
